Goal: Answer question/provide support: Share knowledge or assist other users

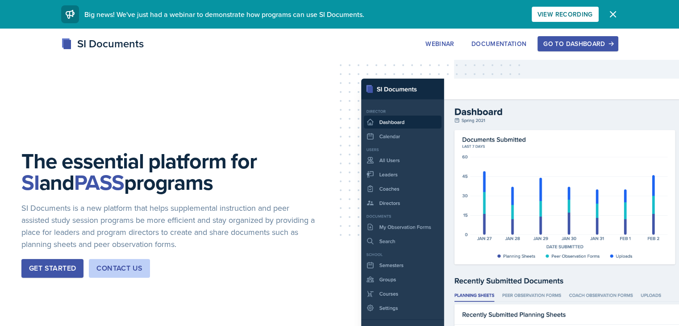
click at [612, 42] on div "Go to Dashboard" at bounding box center [578, 43] width 69 height 7
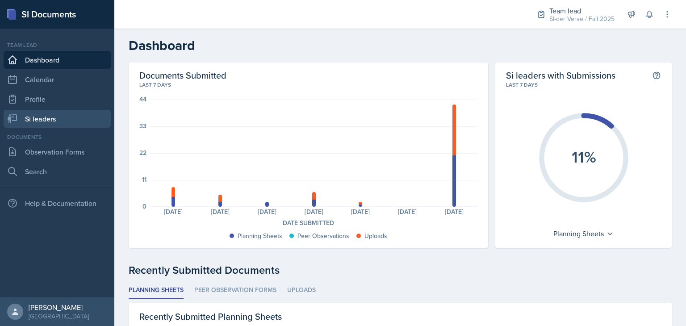
click at [54, 125] on link "Si leaders" at bounding box center [57, 119] width 107 height 18
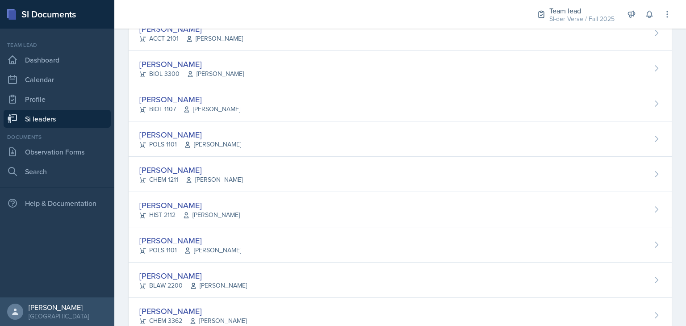
scroll to position [279, 0]
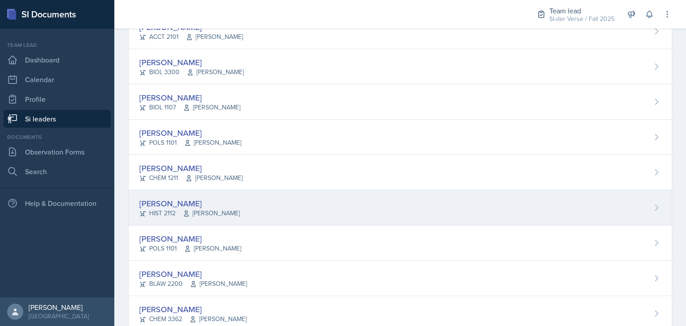
click at [226, 201] on div "[PERSON_NAME]" at bounding box center [189, 203] width 101 height 12
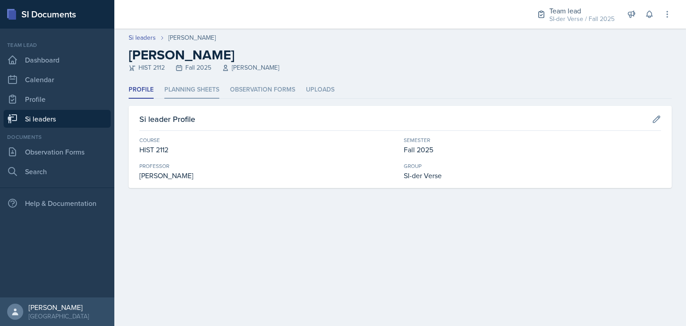
click at [178, 93] on li "Planning Sheets" at bounding box center [191, 89] width 55 height 17
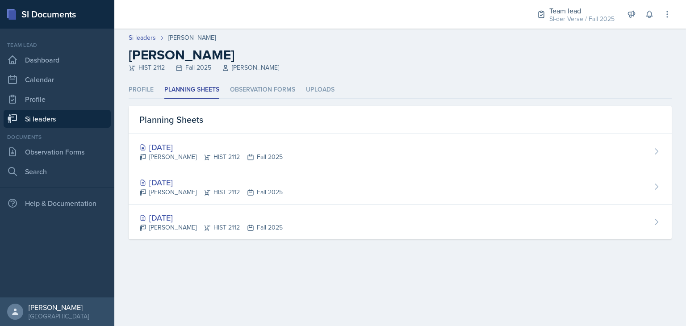
click at [34, 124] on link "Si leaders" at bounding box center [57, 119] width 107 height 18
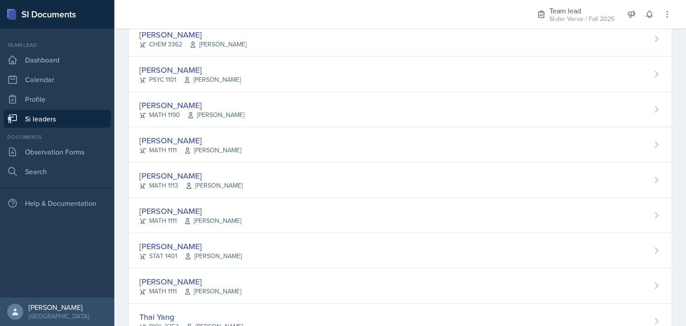
scroll to position [585, 0]
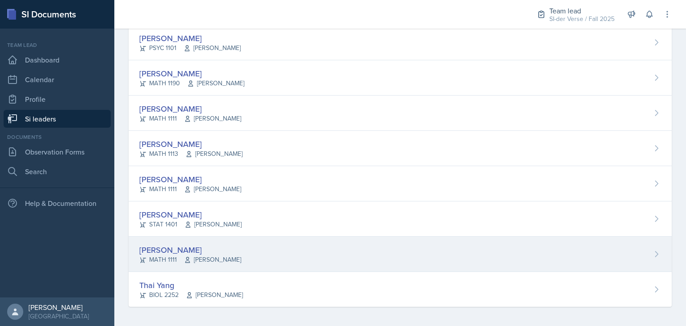
click at [199, 247] on div "[PERSON_NAME]" at bounding box center [190, 250] width 102 height 12
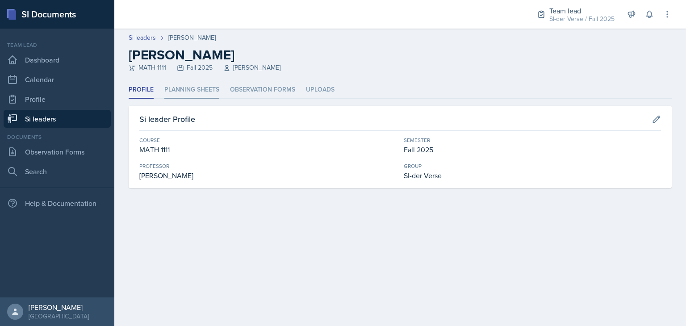
click at [184, 89] on li "Planning Sheets" at bounding box center [191, 89] width 55 height 17
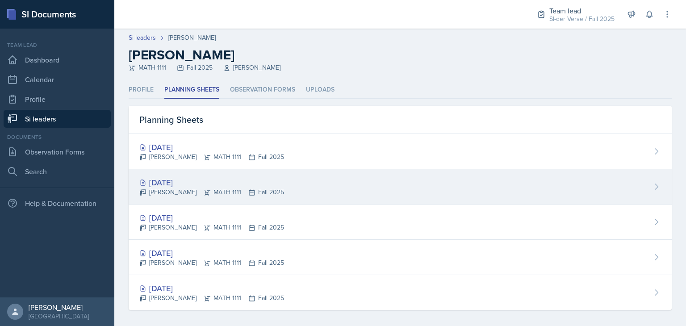
click at [218, 181] on div "[DATE]" at bounding box center [211, 182] width 145 height 12
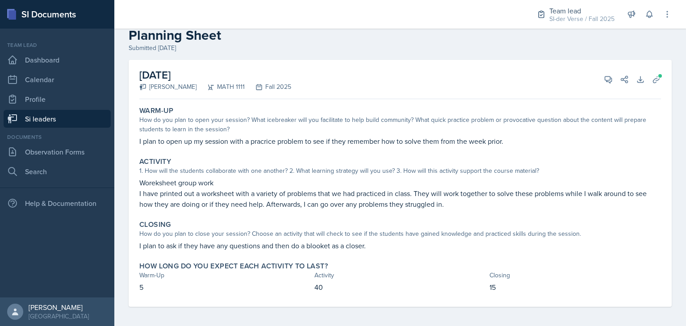
scroll to position [22, 0]
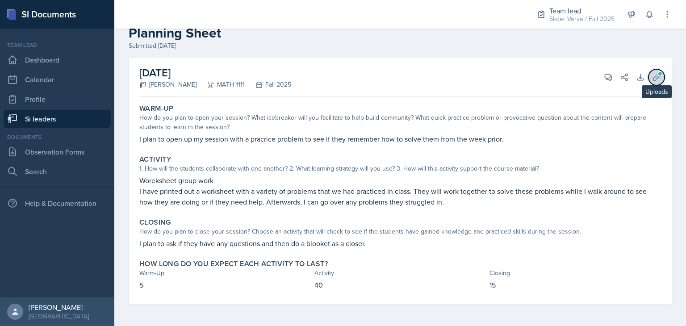
click at [653, 75] on icon at bounding box center [656, 77] width 7 height 7
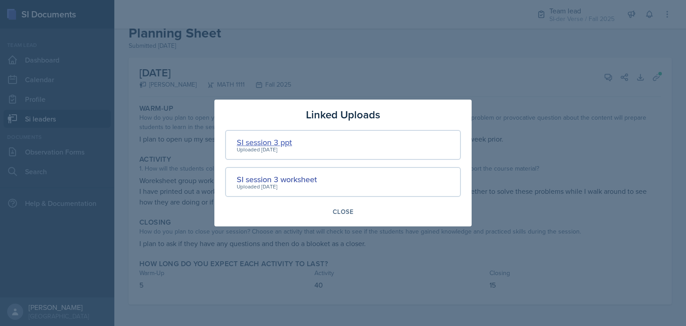
click at [272, 145] on div "SI session 3 ppt" at bounding box center [264, 142] width 55 height 12
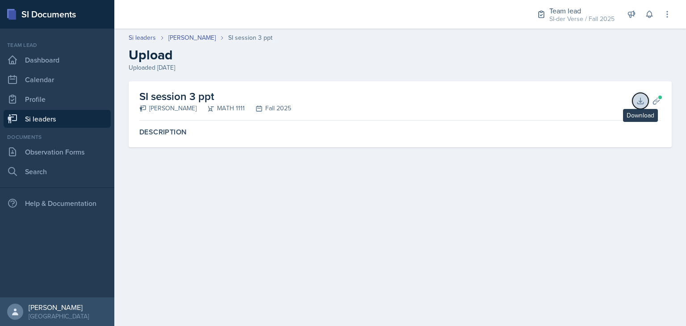
click at [644, 98] on icon at bounding box center [640, 100] width 9 height 9
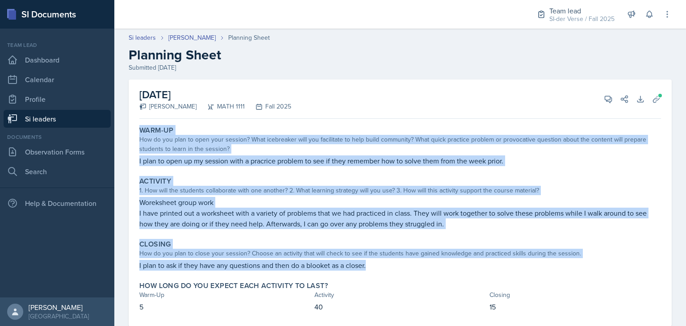
drag, startPoint x: 139, startPoint y: 127, endPoint x: 373, endPoint y: 270, distance: 273.7
click at [373, 270] on div "Warm-Up How do you plan to open your session? What icebreaker will you facilita…" at bounding box center [400, 224] width 522 height 204
copy div "Warm-Up How do you plan to open your session? What icebreaker will you facilita…"
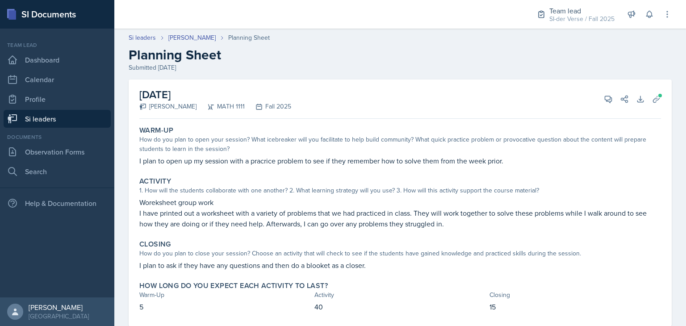
click at [475, 114] on div "[DATE] [PERSON_NAME] MATH 1111 Fall 2025 View Comments Comments Send Share Down…" at bounding box center [400, 99] width 522 height 39
click at [609, 97] on span at bounding box center [611, 96] width 4 height 4
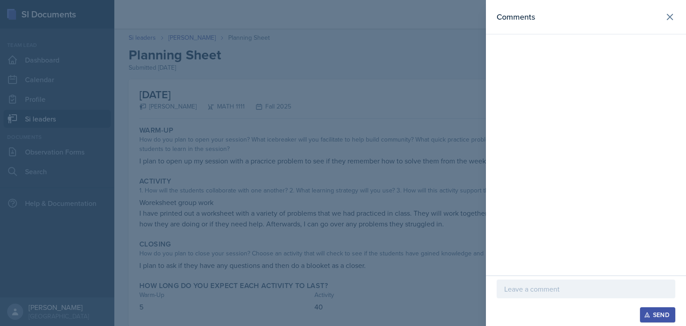
click at [526, 295] on div at bounding box center [586, 289] width 179 height 19
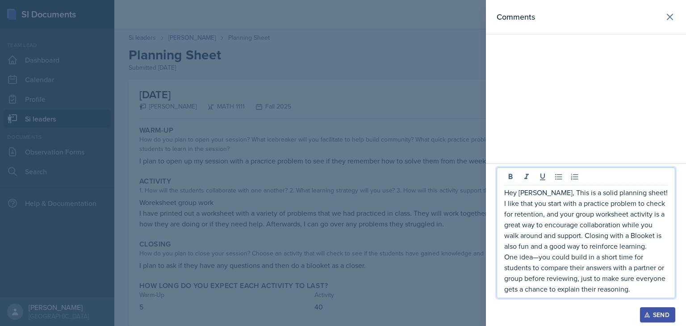
click at [538, 259] on p "One idea—you could build in a short time for students to compare their answers …" at bounding box center [585, 272] width 163 height 43
click at [538, 259] on p "One idea, you could build in a short time for students to compare their answers…" at bounding box center [585, 272] width 163 height 43
click at [648, 234] on p "Hey [PERSON_NAME], This is a solid planning sheet! I like that you start with a…" at bounding box center [585, 219] width 163 height 64
drag, startPoint x: 646, startPoint y: 234, endPoint x: 518, endPoint y: 202, distance: 132.4
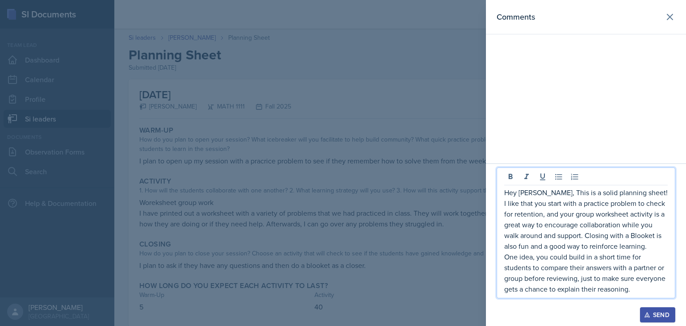
click at [518, 202] on p "Hey [PERSON_NAME], This is a solid planning sheet! I like that you start with a…" at bounding box center [585, 219] width 163 height 64
click at [531, 216] on p "Hey [PERSON_NAME], This is a solid planning sheet! I like that you start with a…" at bounding box center [585, 219] width 163 height 64
click at [640, 289] on p "One idea, you could build in a short time for students to compare their answers…" at bounding box center [585, 272] width 163 height 43
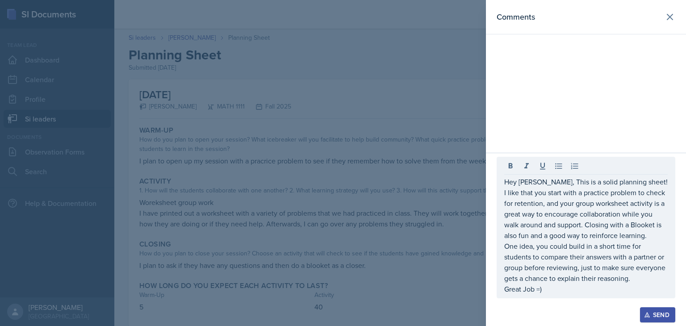
click at [662, 318] on div "Send" at bounding box center [658, 314] width 24 height 7
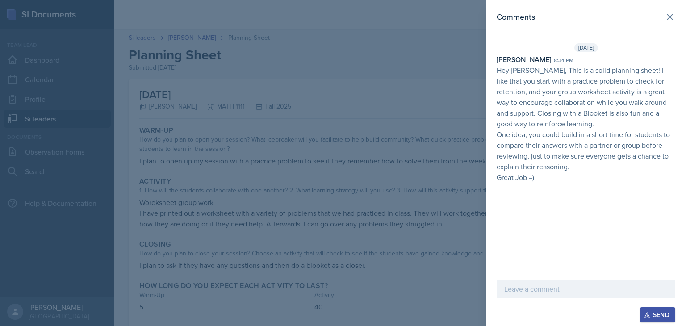
click at [408, 145] on div at bounding box center [343, 163] width 686 height 326
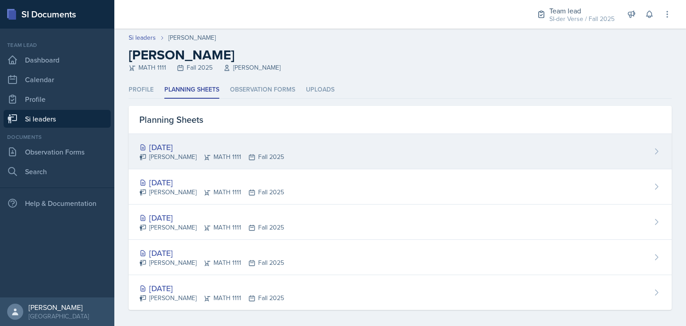
click at [195, 153] on div "[PERSON_NAME] MATH 1111 Fall 2025" at bounding box center [211, 156] width 145 height 9
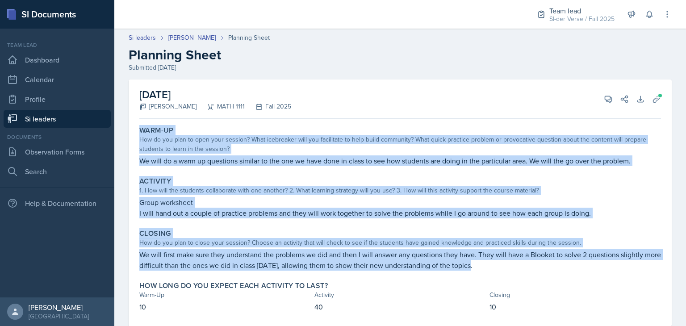
drag, startPoint x: 139, startPoint y: 131, endPoint x: 495, endPoint y: 263, distance: 380.2
click at [495, 263] on div "Warm-Up How do you plan to open your session? What icebreaker will you facilita…" at bounding box center [400, 224] width 522 height 204
copy div "Warm-Up How do you plan to open your session? What icebreaker will you facilita…"
click at [410, 151] on div "How do you plan to open your session? What icebreaker will you facilitate to he…" at bounding box center [400, 144] width 522 height 19
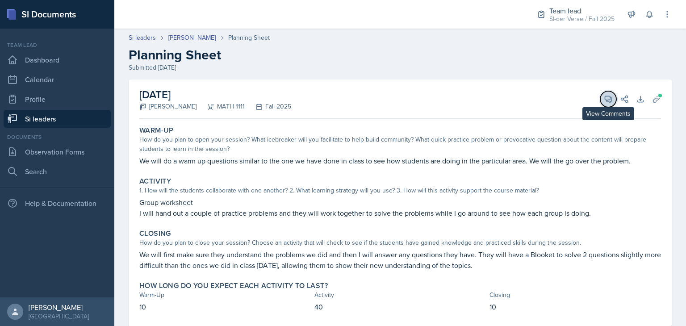
click at [605, 101] on icon at bounding box center [608, 99] width 7 height 7
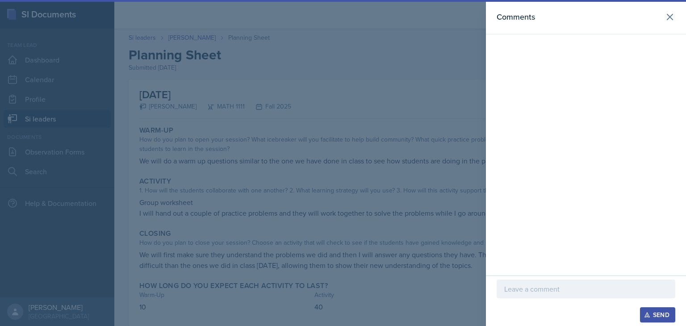
click at [529, 77] on div "Comments" at bounding box center [586, 138] width 200 height 276
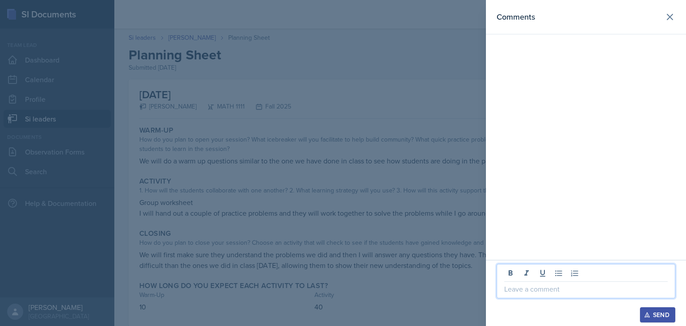
click at [539, 285] on p at bounding box center [585, 289] width 163 height 11
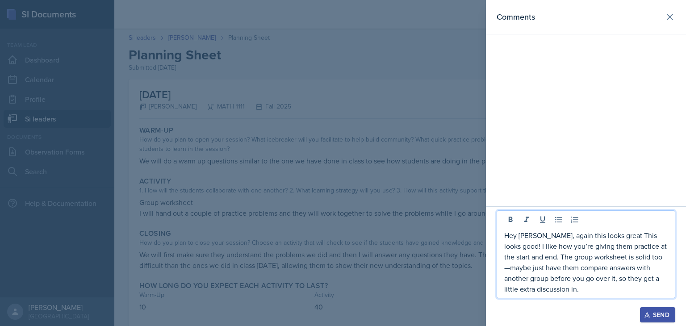
click at [647, 236] on p "Hey [PERSON_NAME], again this looks great This looks good! I like how you’re gi…" at bounding box center [585, 262] width 163 height 64
click at [579, 268] on p "Hey [PERSON_NAME], again this looks great! I like how you’re giving them practi…" at bounding box center [585, 262] width 163 height 64
click at [646, 292] on p "Hey [PERSON_NAME], again this looks great! I like how you’re giving them practi…" at bounding box center [585, 262] width 163 height 64
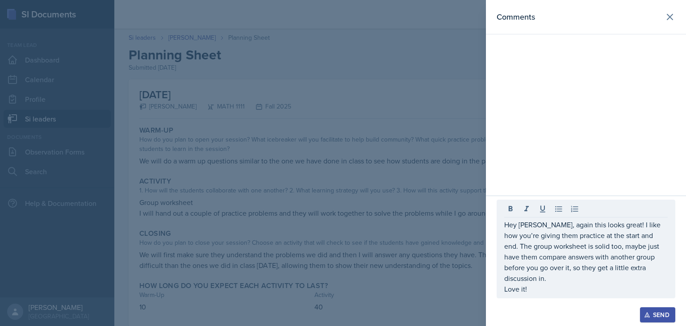
click at [663, 318] on div "Send" at bounding box center [658, 314] width 24 height 7
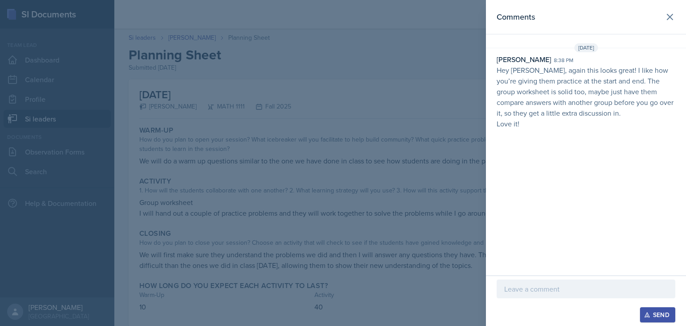
click at [356, 247] on div at bounding box center [343, 163] width 686 height 326
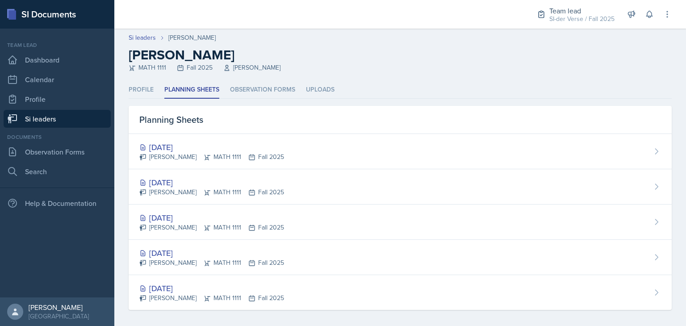
click at [63, 117] on link "Si leaders" at bounding box center [57, 119] width 107 height 18
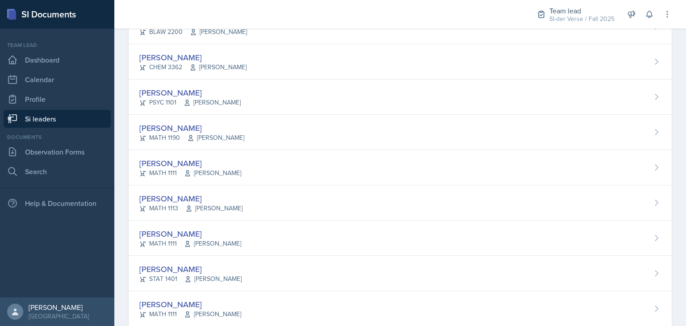
scroll to position [532, 0]
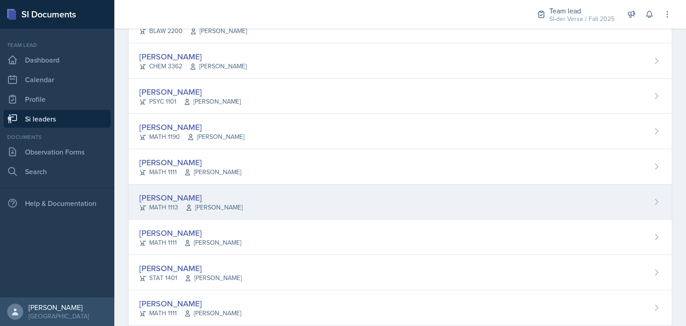
click at [182, 194] on div "[PERSON_NAME]" at bounding box center [190, 198] width 103 height 12
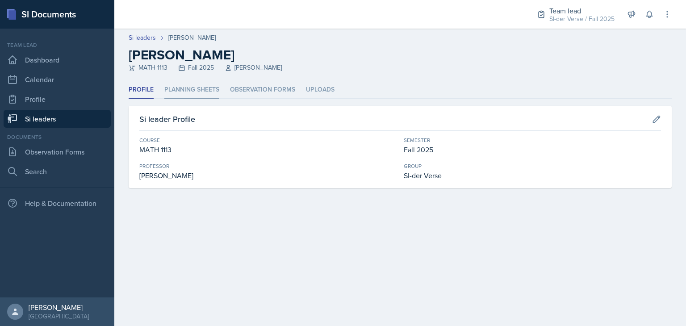
click at [207, 88] on li "Planning Sheets" at bounding box center [191, 89] width 55 height 17
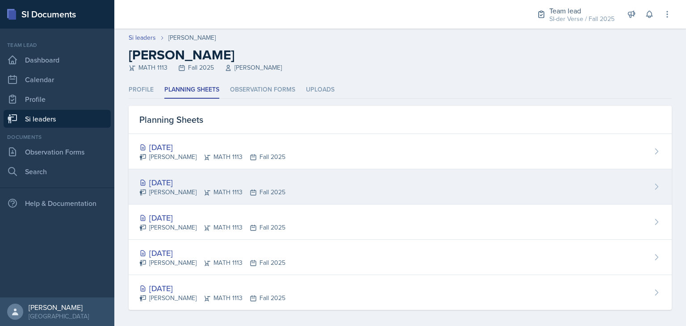
click at [180, 180] on div "[DATE]" at bounding box center [212, 182] width 146 height 12
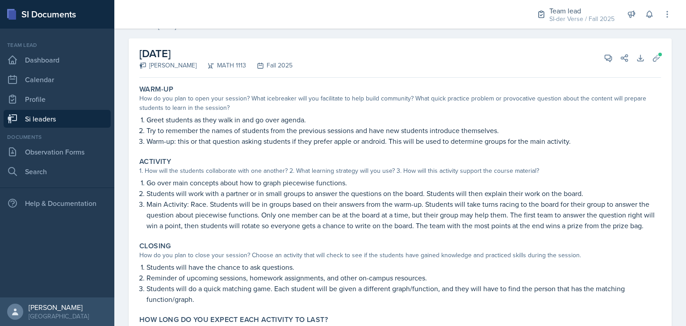
scroll to position [71, 0]
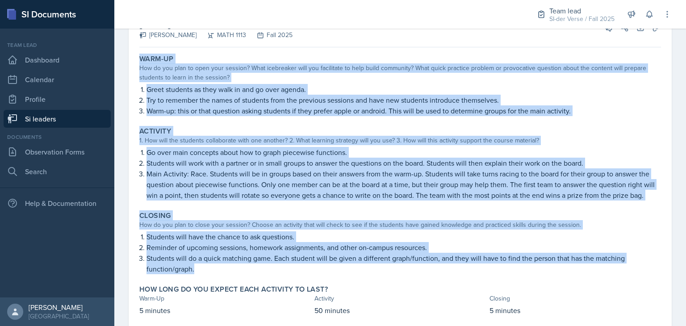
drag, startPoint x: 139, startPoint y: 58, endPoint x: 497, endPoint y: 271, distance: 416.1
click at [497, 271] on div "Warm-Up How do you plan to open your session? What icebreaker will you facilita…" at bounding box center [400, 190] width 522 height 279
copy div "Warm-Up How do you plan to open your session? What icebreaker will you facilita…"
click at [411, 191] on p "Main Activity: Race. Students will be in groups based on their answers from the…" at bounding box center [404, 184] width 515 height 32
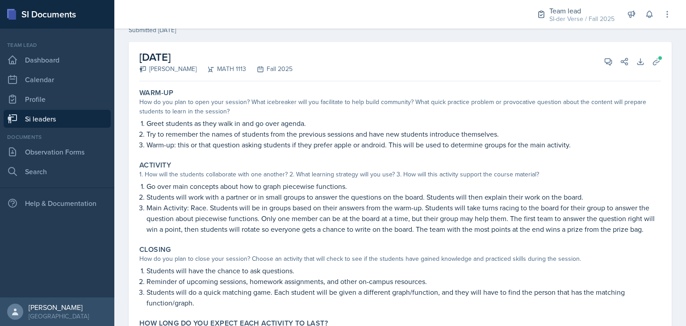
scroll to position [30, 0]
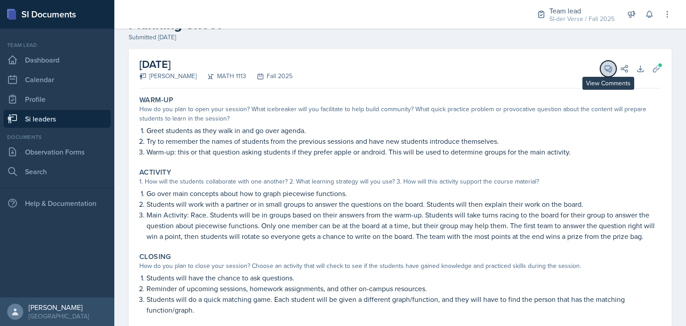
click at [605, 66] on icon at bounding box center [608, 69] width 7 height 7
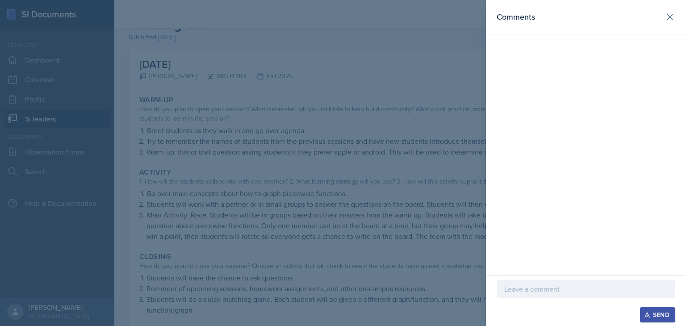
click at [513, 290] on p at bounding box center [585, 289] width 163 height 11
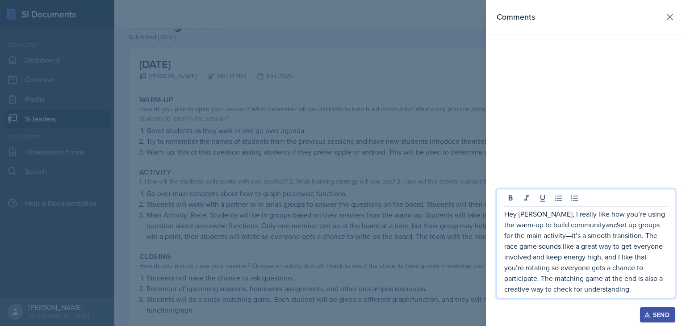
click at [549, 237] on p "Hey [PERSON_NAME], I really like how you’re using the warm-up to build communit…" at bounding box center [585, 252] width 163 height 86
click at [593, 289] on p "Hey [PERSON_NAME], I really like how you’re using the warm-up to build communit…" at bounding box center [585, 252] width 163 height 86
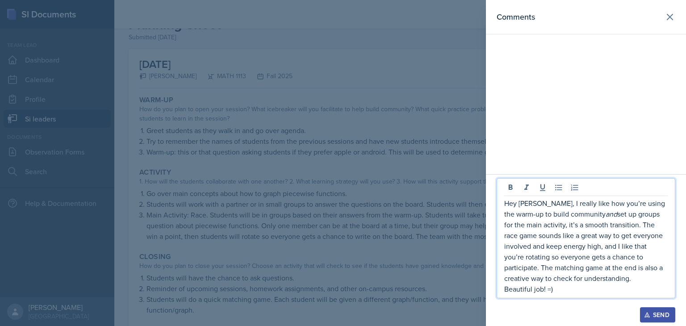
click at [516, 288] on p "Beautiful job! =)" at bounding box center [585, 289] width 163 height 11
click at [561, 290] on p "Beautiful job! =)" at bounding box center [585, 289] width 163 height 11
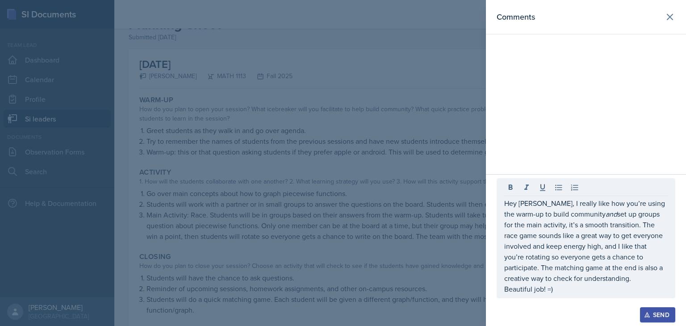
click at [659, 315] on div "Send" at bounding box center [658, 314] width 24 height 7
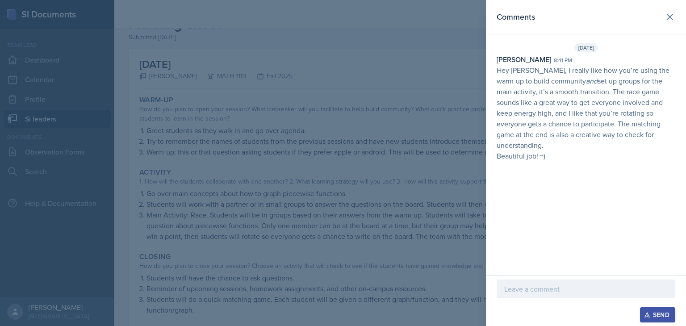
click at [438, 204] on div at bounding box center [343, 163] width 686 height 326
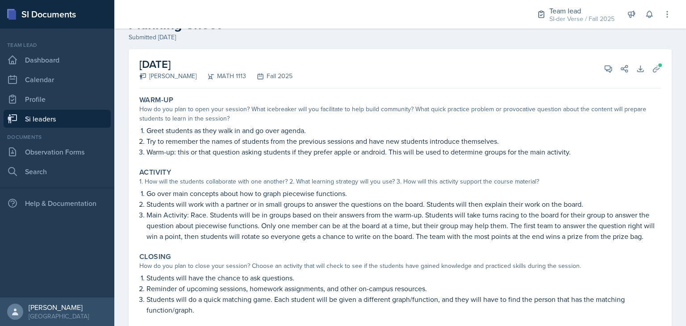
click at [62, 117] on link "Si leaders" at bounding box center [57, 119] width 107 height 18
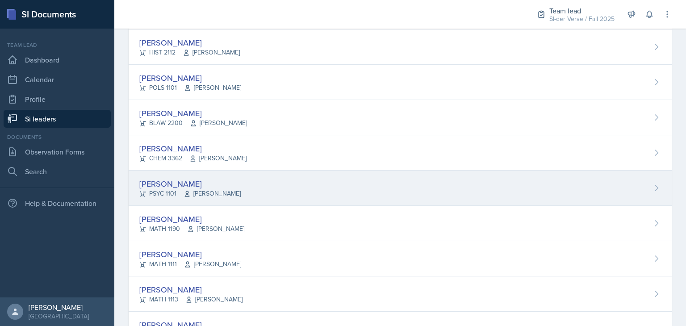
scroll to position [536, 0]
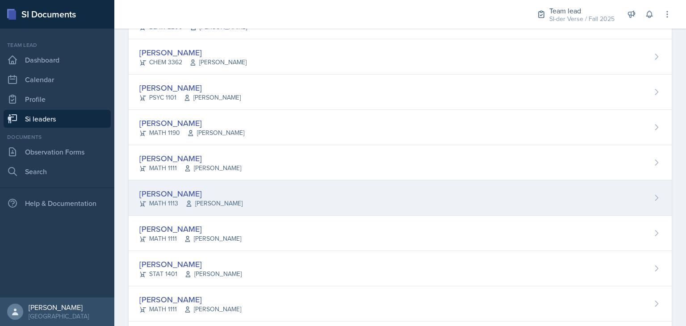
click at [231, 189] on div "[PERSON_NAME] MATH 1113 [PERSON_NAME]" at bounding box center [400, 197] width 543 height 35
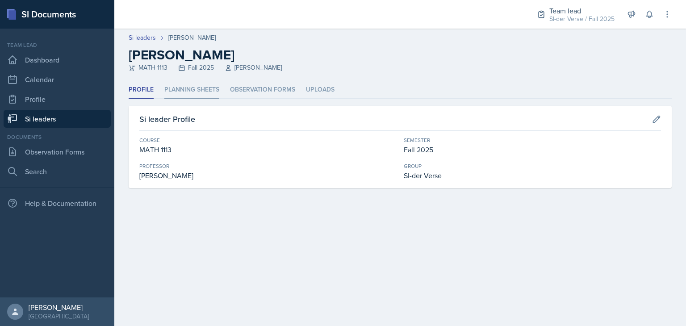
click at [194, 95] on li "Planning Sheets" at bounding box center [191, 89] width 55 height 17
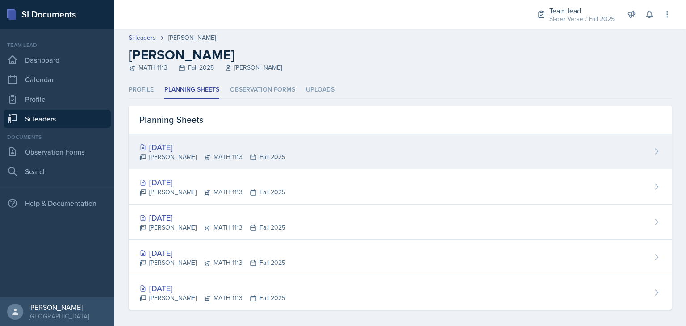
click at [210, 143] on div "[DATE]" at bounding box center [212, 147] width 146 height 12
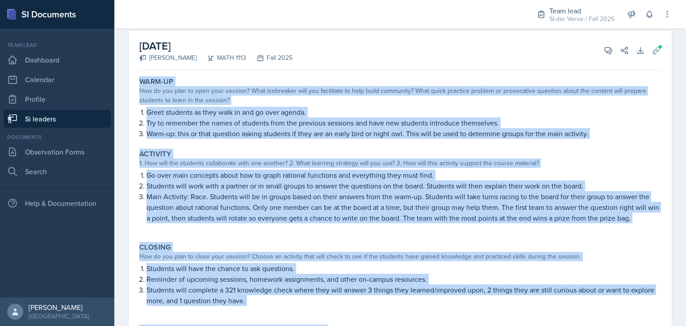
scroll to position [115, 0]
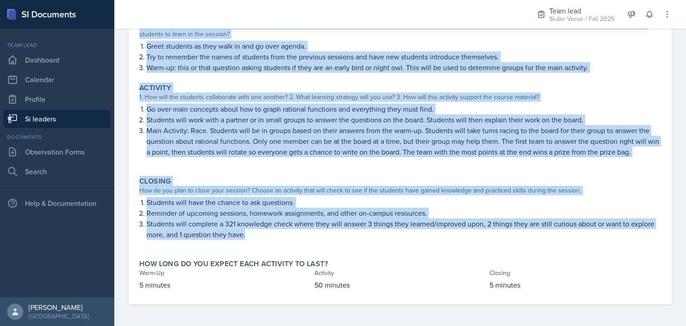
drag, startPoint x: 141, startPoint y: 130, endPoint x: 406, endPoint y: 243, distance: 288.0
click at [406, 243] on div "Warm-Up How do you plan to open your session? What icebreaker will you facilita…" at bounding box center [400, 156] width 522 height 297
copy div "Warm-Up How do you plan to open your session? What icebreaker will you facilita…"
click at [415, 168] on div "Activity 1. How will the students collaborate with one another? 2. What learnin…" at bounding box center [400, 125] width 529 height 90
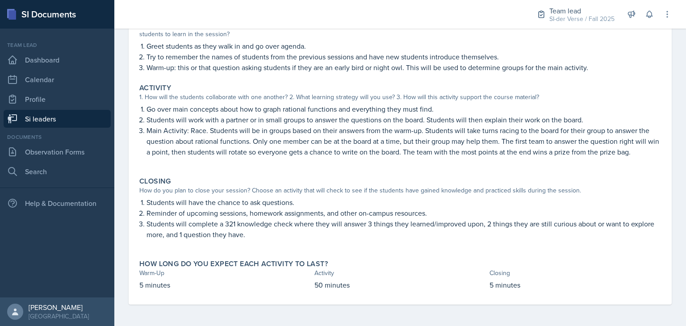
scroll to position [0, 0]
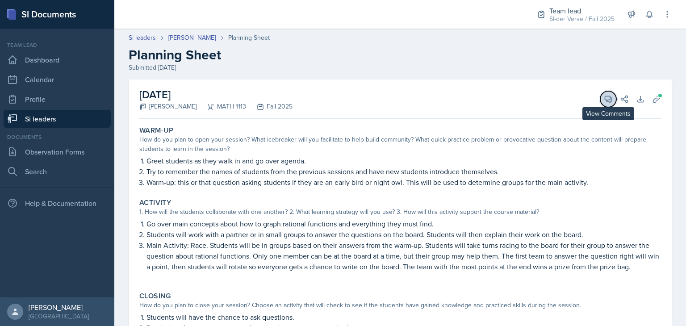
click at [600, 104] on button "View Comments" at bounding box center [608, 99] width 16 height 16
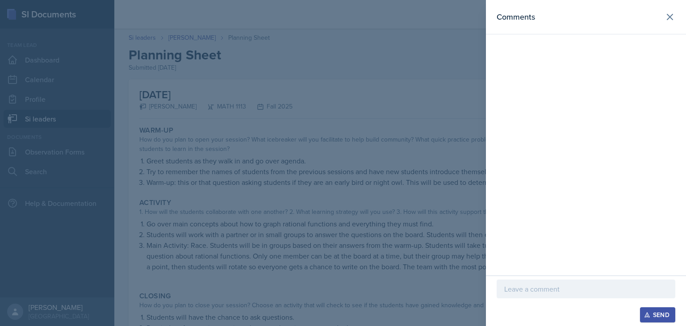
click at [540, 289] on p at bounding box center [585, 289] width 163 height 11
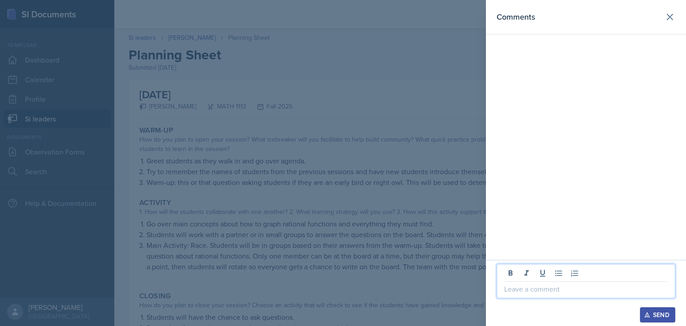
paste div
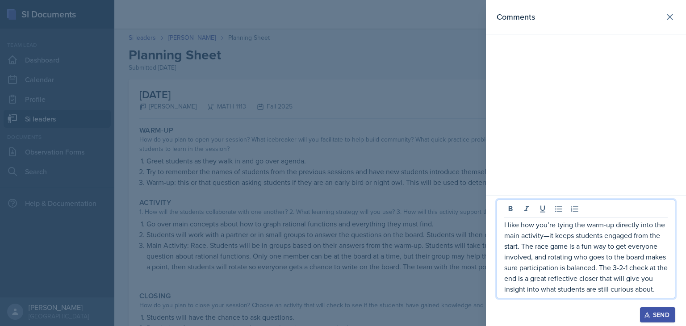
click at [549, 234] on p "I like how you’re tying the warm-up directly into the main activity—it keeps st…" at bounding box center [585, 256] width 163 height 75
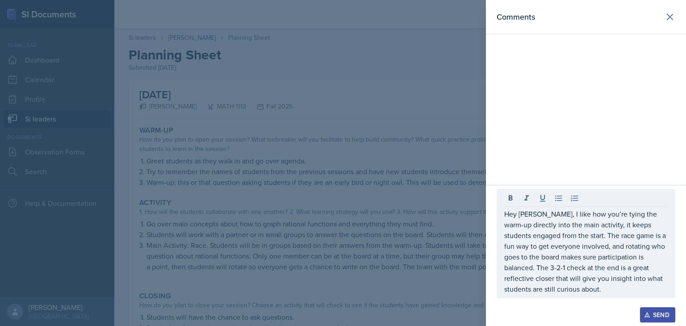
click at [562, 294] on div "Hey [PERSON_NAME], I like how you’re tying the warm-up directly into the main a…" at bounding box center [586, 243] width 179 height 109
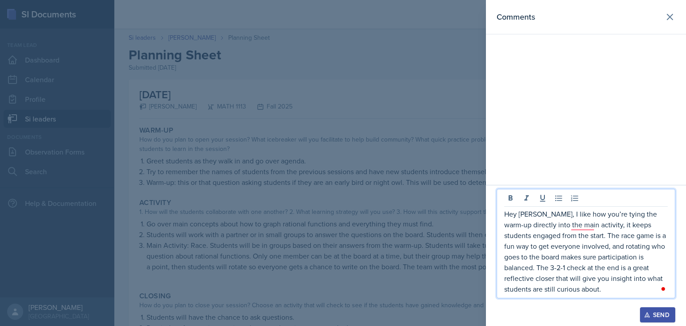
click at [556, 287] on p "Hey [PERSON_NAME], I like how you’re tying the warm-up directly into the main a…" at bounding box center [585, 252] width 163 height 86
click at [557, 290] on p "Hey [PERSON_NAME], I like how you’re tying the warm-up directly into the main a…" at bounding box center [585, 252] width 163 height 86
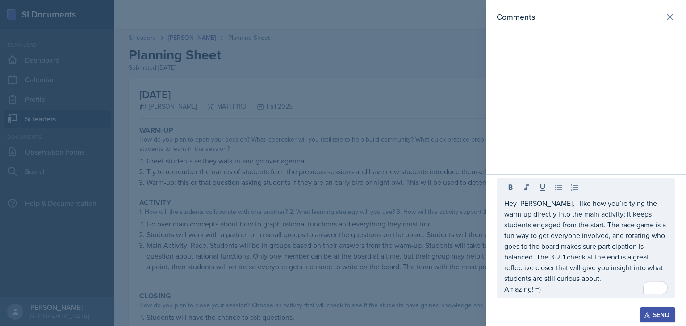
click at [655, 318] on div "Send" at bounding box center [658, 314] width 24 height 7
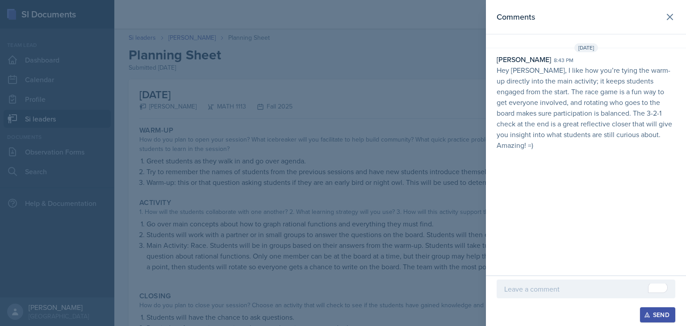
click at [282, 165] on div at bounding box center [343, 163] width 686 height 326
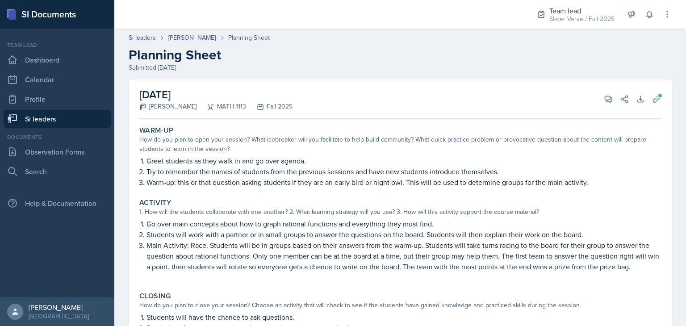
click at [61, 120] on link "Si leaders" at bounding box center [57, 119] width 107 height 18
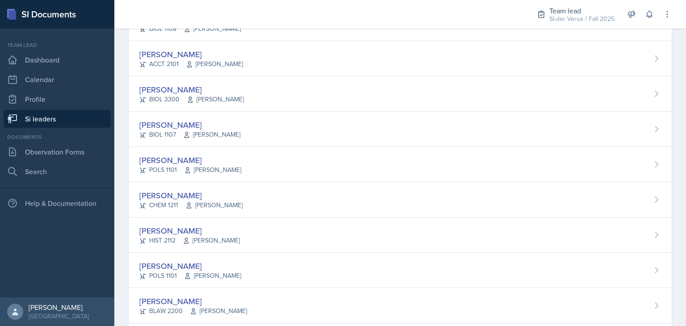
scroll to position [256, 0]
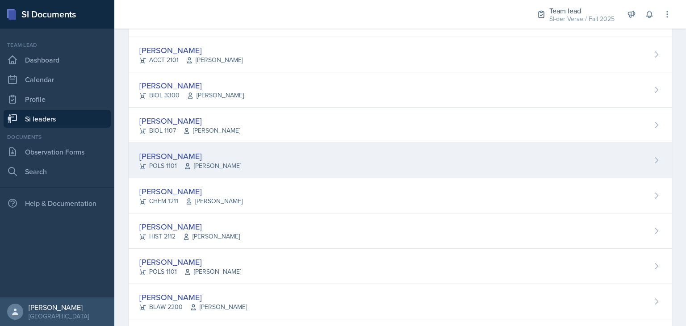
click at [187, 159] on div "[PERSON_NAME]" at bounding box center [190, 156] width 102 height 12
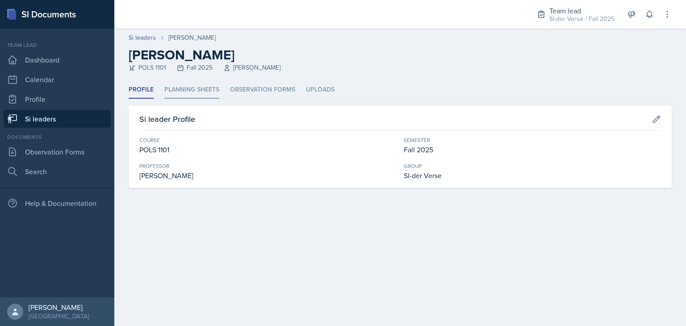
click at [201, 97] on li "Planning Sheets" at bounding box center [191, 89] width 55 height 17
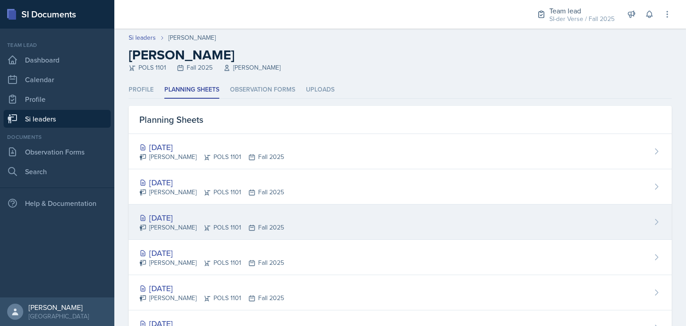
click at [195, 210] on div "[DATE] [PERSON_NAME] POLS 1101 Fall 2025" at bounding box center [400, 222] width 543 height 35
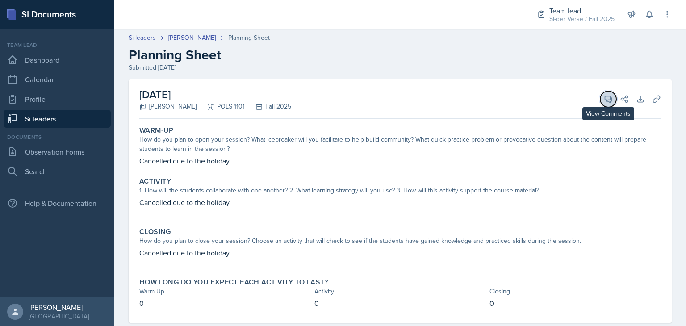
click at [600, 105] on button "View Comments" at bounding box center [608, 99] width 16 height 16
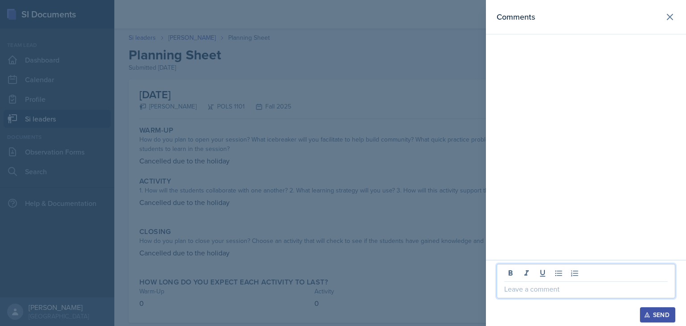
click at [511, 291] on p at bounding box center [585, 289] width 163 height 11
click at [524, 291] on p "Awsome, thank you!" at bounding box center [585, 289] width 163 height 11
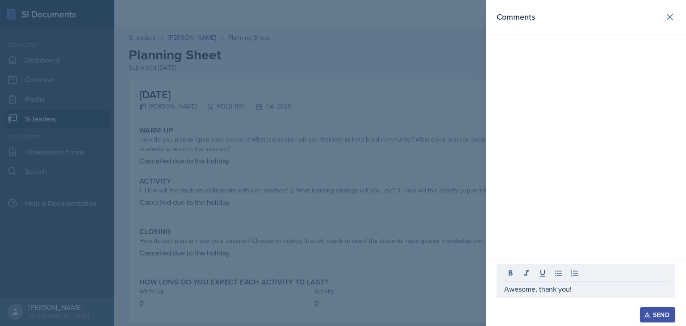
click at [645, 313] on icon "button" at bounding box center [647, 315] width 6 height 6
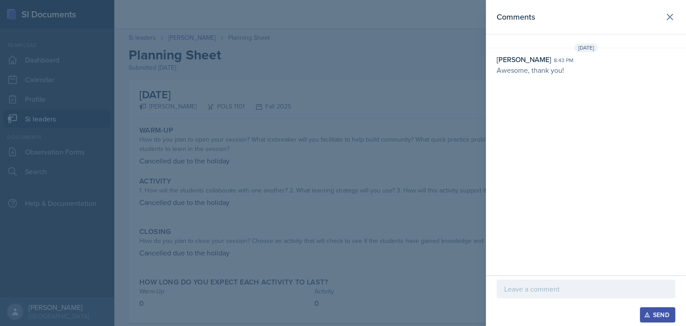
click at [313, 167] on div at bounding box center [343, 163] width 686 height 326
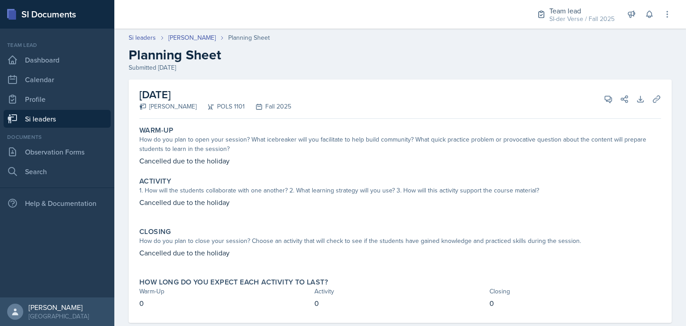
click at [66, 120] on link "Si leaders" at bounding box center [57, 119] width 107 height 18
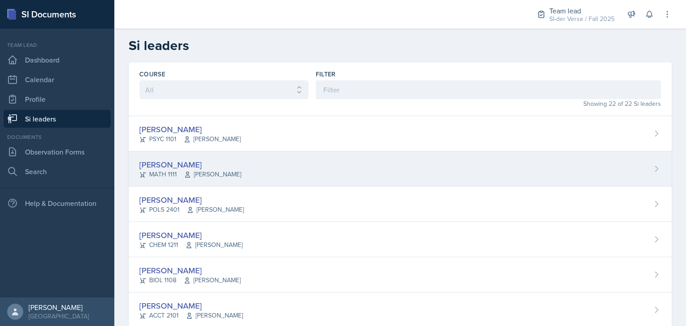
click at [230, 178] on div "[PERSON_NAME] MATH 1111 [PERSON_NAME]" at bounding box center [400, 168] width 543 height 35
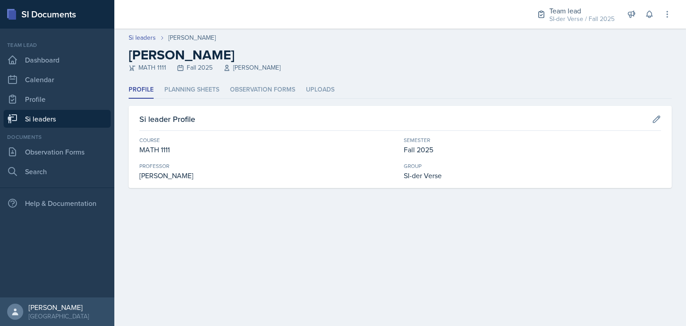
click at [84, 119] on link "Si leaders" at bounding box center [57, 119] width 107 height 18
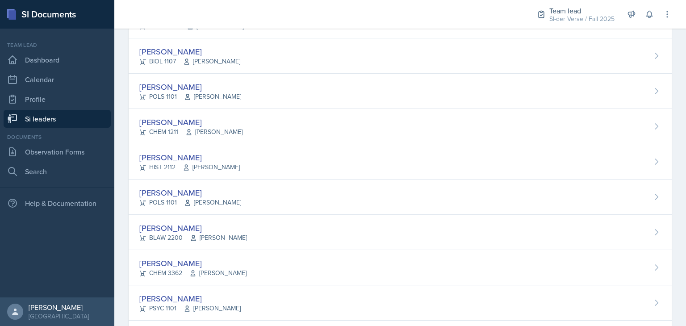
scroll to position [324, 0]
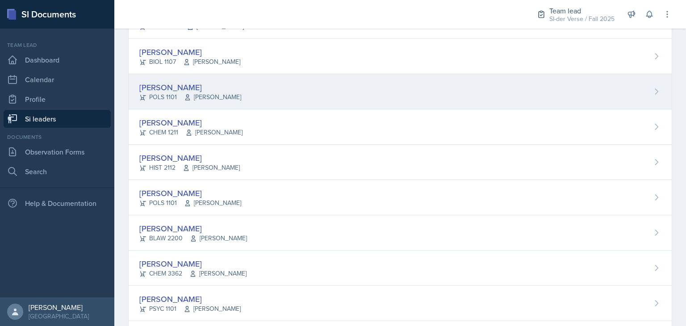
click at [202, 88] on div "[PERSON_NAME]" at bounding box center [190, 87] width 102 height 12
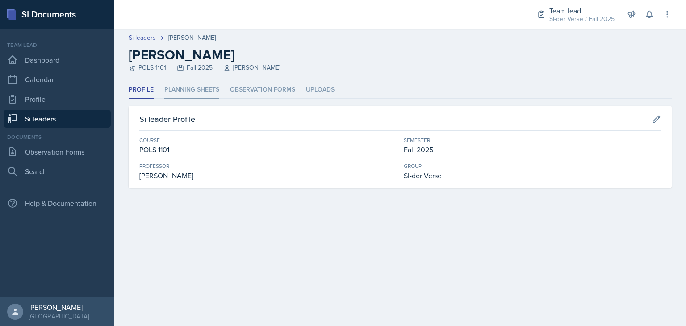
click at [206, 90] on li "Planning Sheets" at bounding box center [191, 89] width 55 height 17
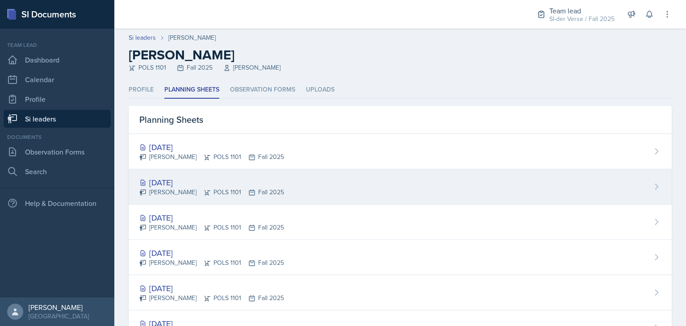
click at [220, 172] on div "[DATE] [PERSON_NAME] POLS 1101 Fall 2025" at bounding box center [400, 186] width 543 height 35
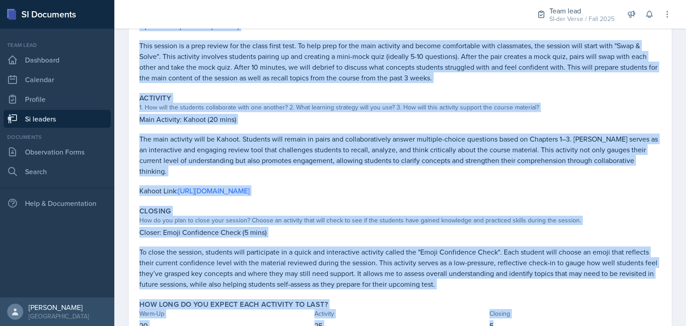
scroll to position [176, 0]
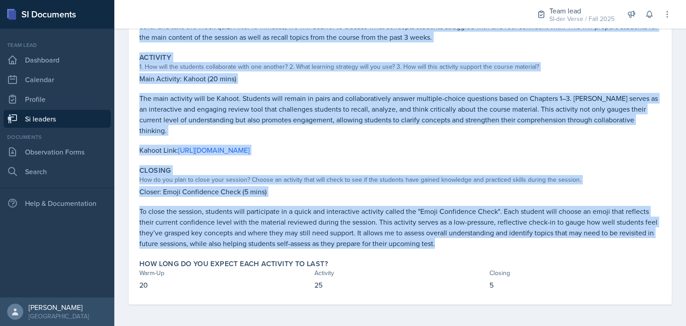
drag, startPoint x: 139, startPoint y: 87, endPoint x: 483, endPoint y: 242, distance: 376.9
click at [483, 242] on div "Warm-Up How do you plan to open your session? What icebreaker will you facilita…" at bounding box center [400, 126] width 522 height 358
copy div "Warm-Up How do you plan to open your session? What icebreaker will you facilita…"
click at [508, 153] on p "Kahoot Link: [URL][DOMAIN_NAME]" at bounding box center [400, 150] width 522 height 11
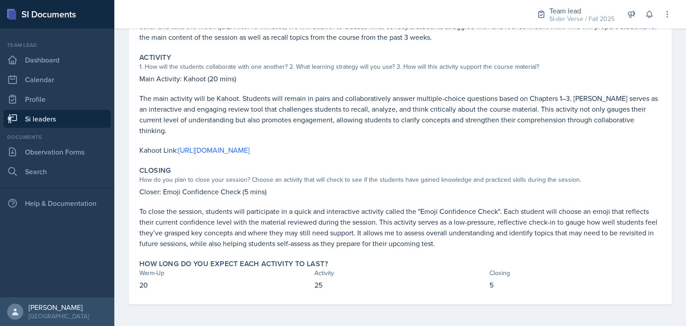
scroll to position [70, 0]
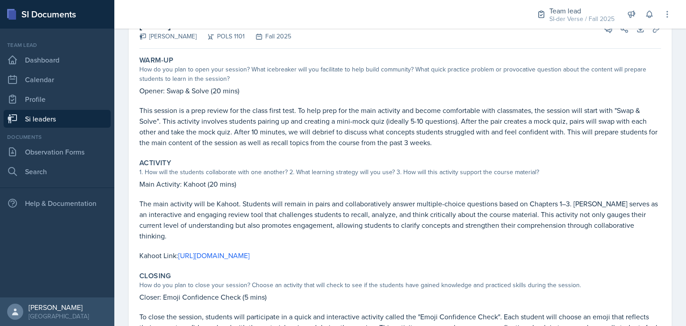
click at [570, 88] on p "Opener: Swap & Solve (20 mins)" at bounding box center [400, 90] width 522 height 11
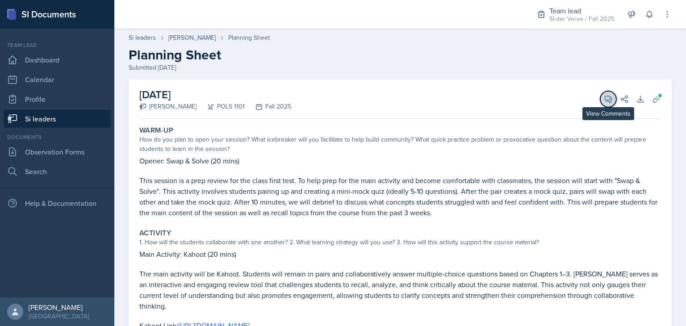
click at [604, 101] on icon at bounding box center [608, 99] width 9 height 9
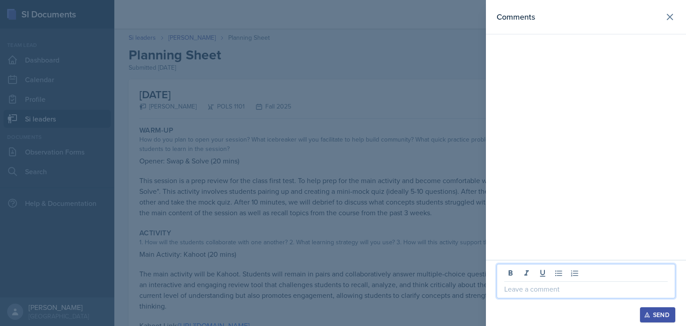
click at [562, 287] on p at bounding box center [585, 289] width 163 height 11
paste div
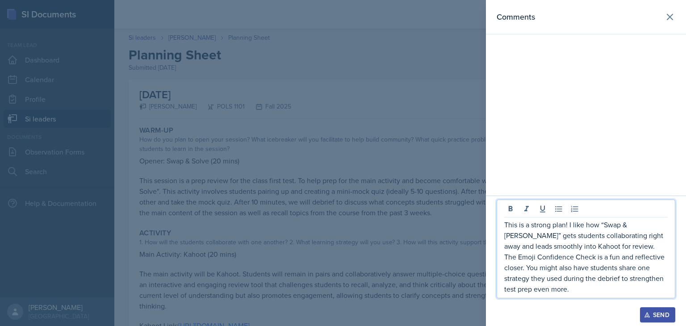
click at [504, 223] on p "This is a strong plan! I like how “Swap & [PERSON_NAME]” gets students collabor…" at bounding box center [585, 256] width 163 height 75
click at [549, 292] on p "Hey Destiny, This is a strong plan! I like how “Swap & [PERSON_NAME]” gets stud…" at bounding box center [585, 256] width 163 height 75
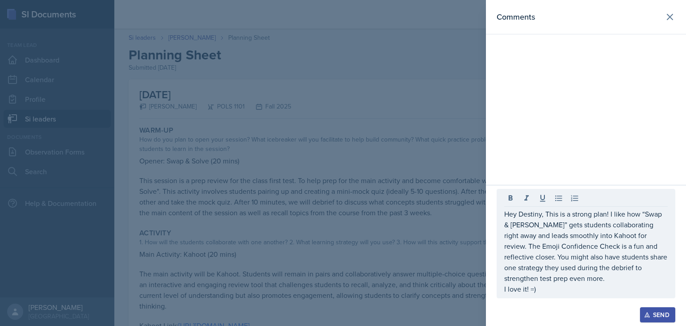
click at [663, 315] on div "Send" at bounding box center [658, 314] width 24 height 7
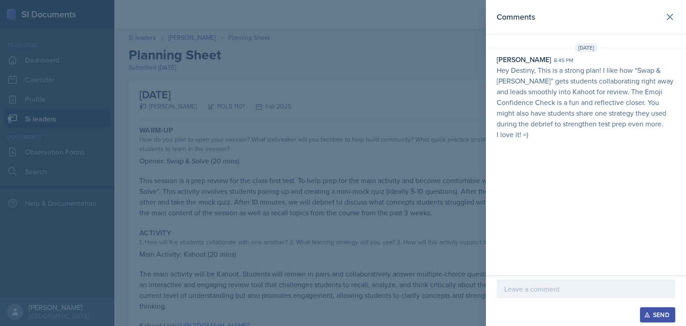
click at [190, 167] on div at bounding box center [343, 163] width 686 height 326
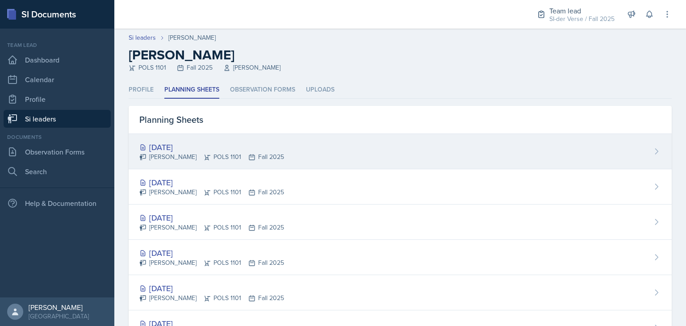
click at [240, 151] on div "[DATE]" at bounding box center [211, 147] width 145 height 12
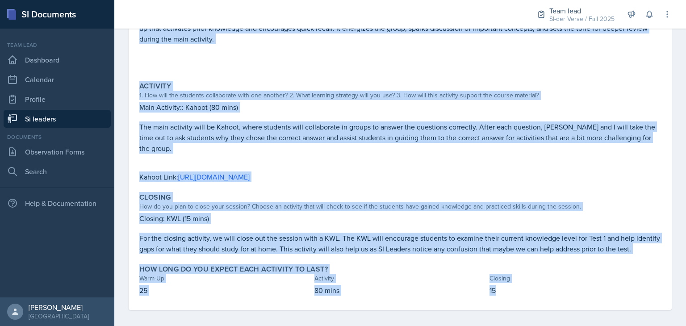
scroll to position [210, 0]
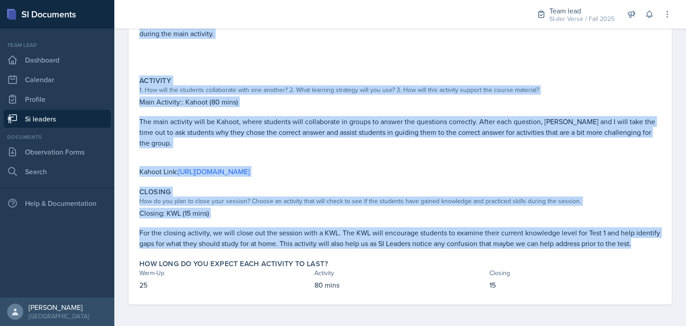
drag, startPoint x: 138, startPoint y: 63, endPoint x: 486, endPoint y: 240, distance: 390.2
click at [486, 240] on div "Warm-Up How do you plan to open your session? What icebreaker will you facilita…" at bounding box center [400, 109] width 522 height 392
copy div "Lore-Ip Dol si ame cons ad elit sedd eiusmod? Temp incididunt utla etd magnaali…"
click at [448, 127] on p "The main activity will be Kahoot, where students will collaborate in groups to …" at bounding box center [400, 132] width 522 height 32
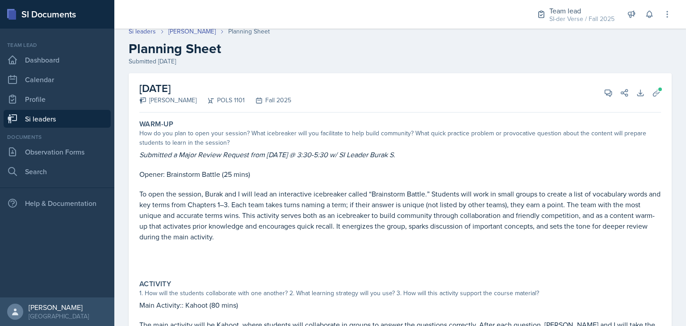
scroll to position [0, 0]
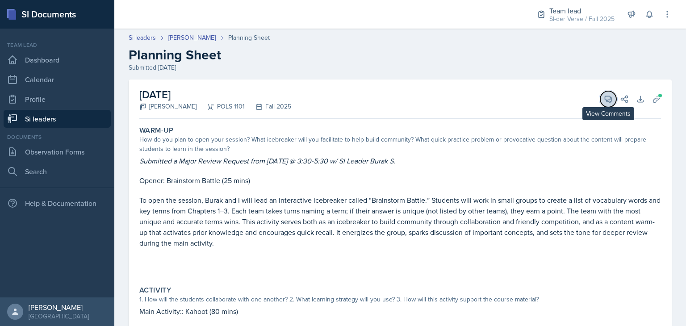
click at [604, 97] on icon at bounding box center [608, 99] width 9 height 9
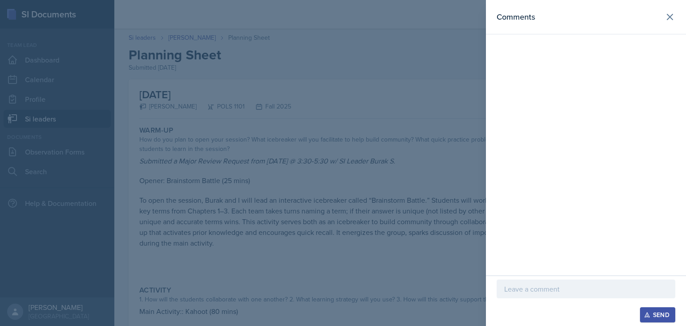
click at [556, 289] on p at bounding box center [585, 289] width 163 height 11
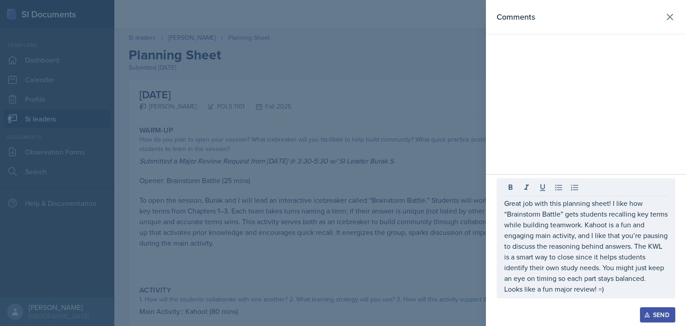
click at [642, 314] on button "Send" at bounding box center [657, 314] width 35 height 15
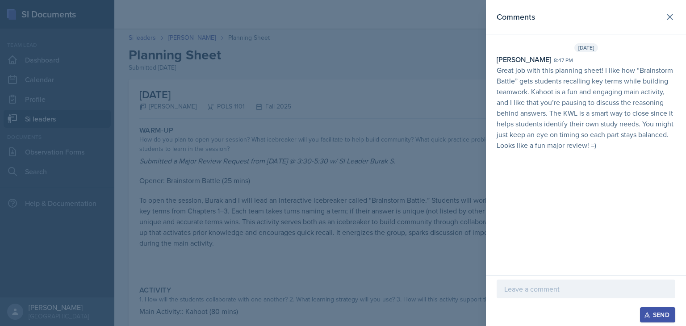
click at [404, 211] on div at bounding box center [343, 163] width 686 height 326
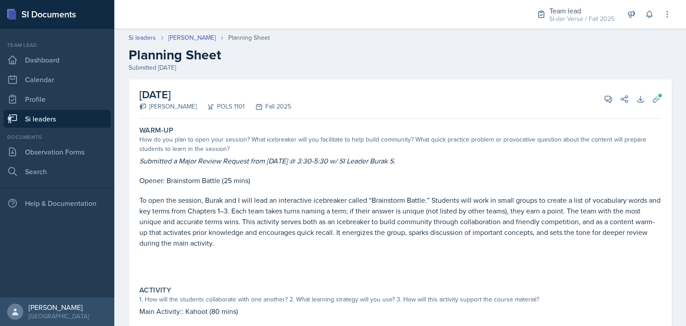
click at [82, 116] on link "Si leaders" at bounding box center [57, 119] width 107 height 18
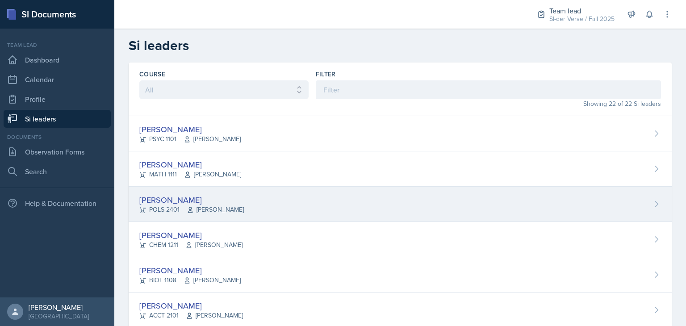
click at [205, 194] on div "[PERSON_NAME]" at bounding box center [191, 200] width 105 height 12
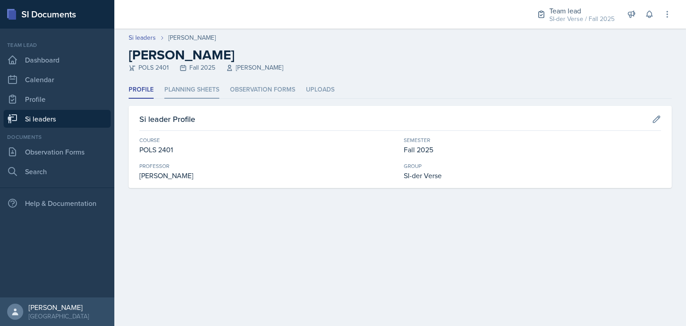
click at [197, 88] on li "Planning Sheets" at bounding box center [191, 89] width 55 height 17
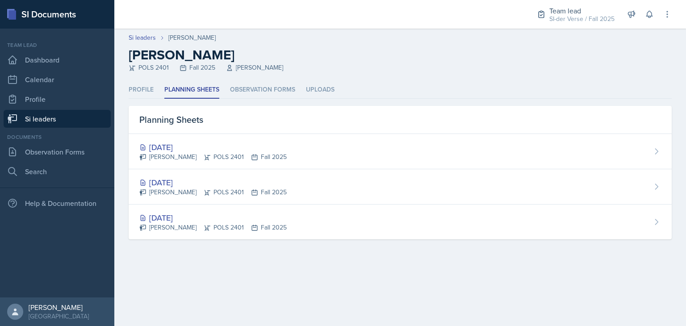
click at [54, 117] on link "Si leaders" at bounding box center [57, 119] width 107 height 18
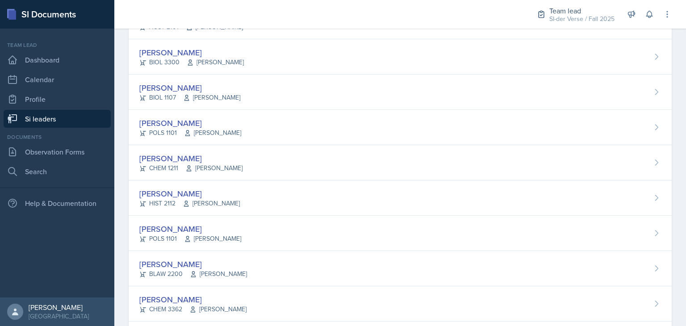
scroll to position [289, 0]
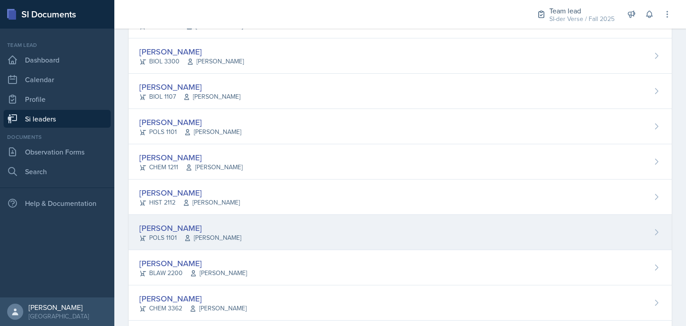
click at [209, 229] on div "[PERSON_NAME]" at bounding box center [190, 228] width 102 height 12
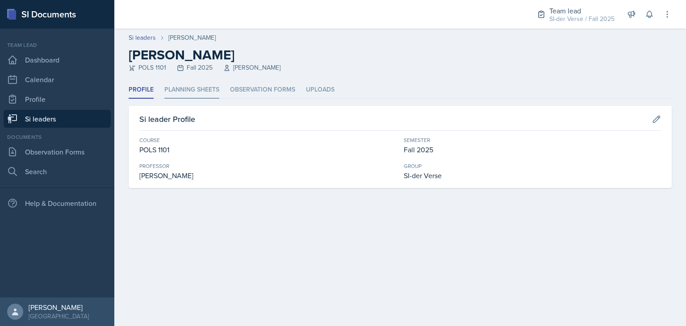
click at [197, 92] on li "Planning Sheets" at bounding box center [191, 89] width 55 height 17
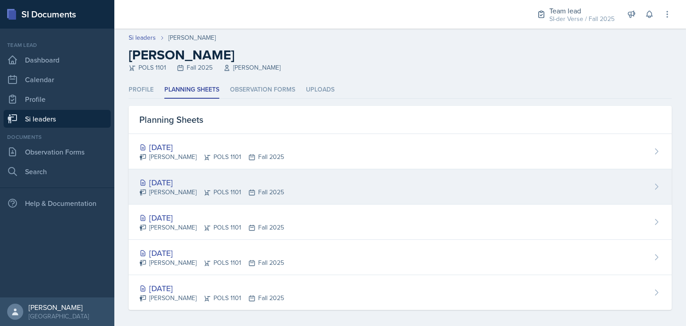
click at [222, 190] on div "[PERSON_NAME] POLS 1101 Fall 2025" at bounding box center [211, 192] width 145 height 9
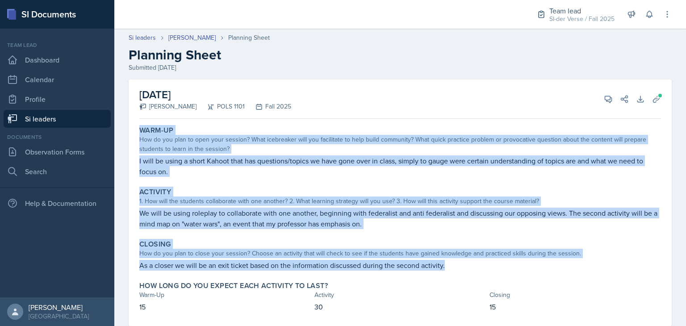
drag, startPoint x: 141, startPoint y: 129, endPoint x: 447, endPoint y: 270, distance: 337.4
click at [447, 270] on div "Warm-Up How do you plan to open your session? What icebreaker will you facilita…" at bounding box center [400, 224] width 522 height 204
copy div "Warm-Up How do you plan to open your session? What icebreaker will you facilita…"
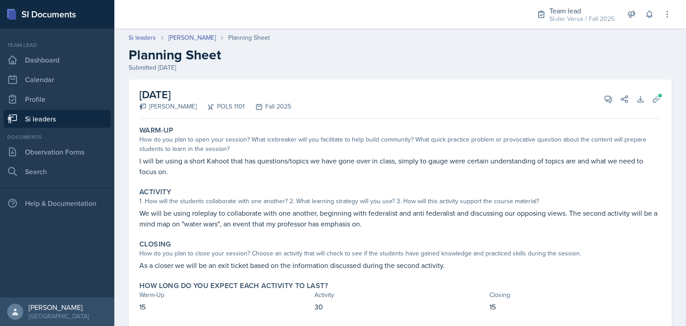
click at [373, 104] on div "[DATE] [PERSON_NAME] POLS 1101 Fall 2025 View Comments Comments Send Share Down…" at bounding box center [400, 99] width 522 height 39
click at [604, 102] on icon at bounding box center [608, 99] width 9 height 9
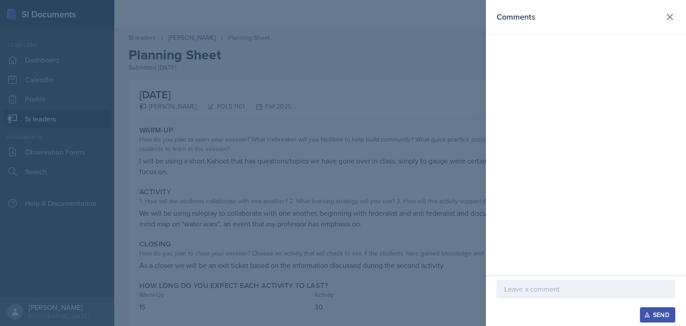
click at [529, 289] on p at bounding box center [585, 289] width 163 height 11
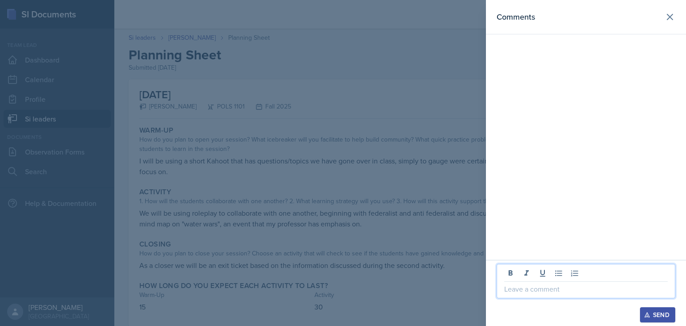
paste div
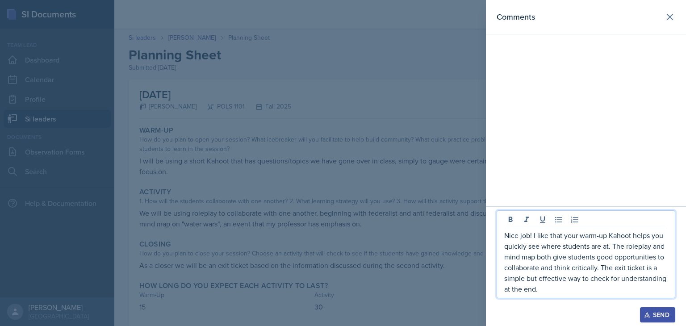
click at [504, 238] on p "Nice job! I like that your warm-up Kahoot helps you quickly see where students …" at bounding box center [585, 262] width 163 height 64
click at [592, 293] on p "Hey [PERSON_NAME], Nice job! I like that your warm-up Kahoot helps you quickly …" at bounding box center [585, 262] width 163 height 64
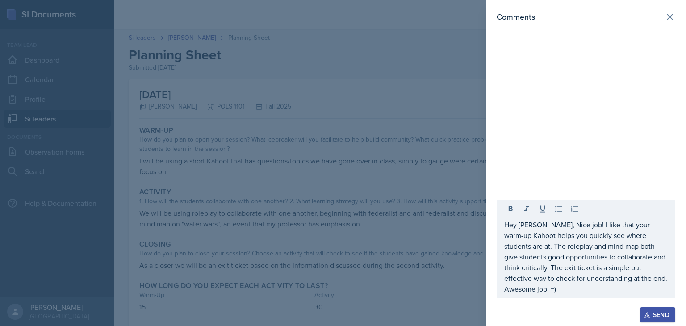
click at [655, 315] on div "Send" at bounding box center [658, 314] width 24 height 7
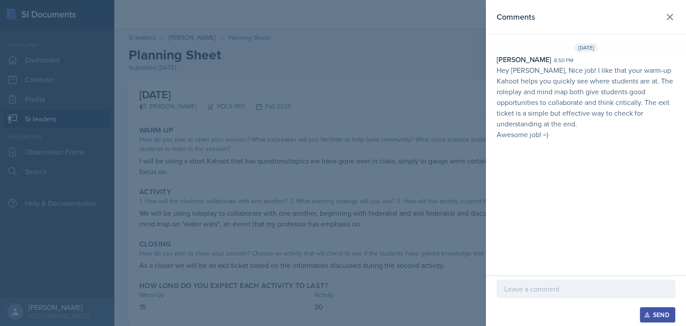
click at [431, 202] on div at bounding box center [343, 163] width 686 height 326
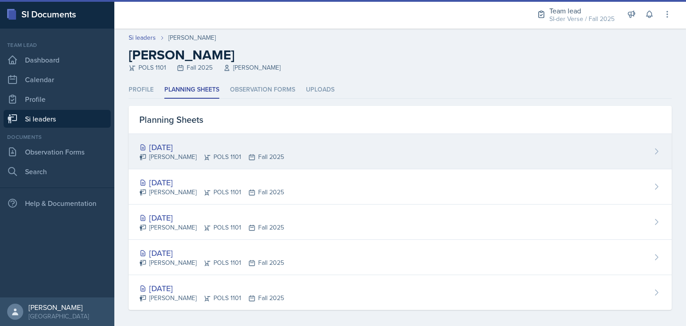
click at [197, 153] on div "[PERSON_NAME] POLS 1101 Fall 2025" at bounding box center [211, 156] width 145 height 9
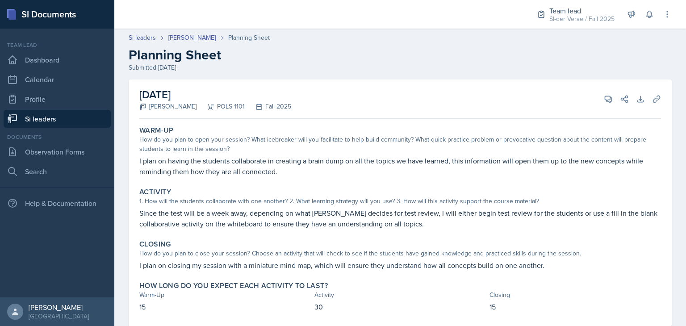
scroll to position [22, 0]
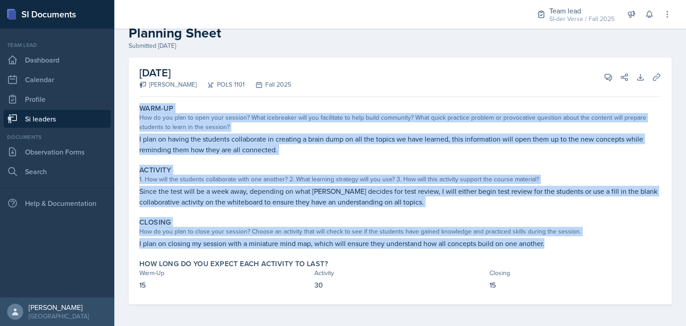
drag, startPoint x: 139, startPoint y: 109, endPoint x: 565, endPoint y: 243, distance: 446.3
click at [565, 243] on div "Warm-Up How do you plan to open your session? What icebreaker will you facilita…" at bounding box center [400, 203] width 522 height 204
copy div "Warm-Up How do you plan to open your session? What icebreaker will you facilita…"
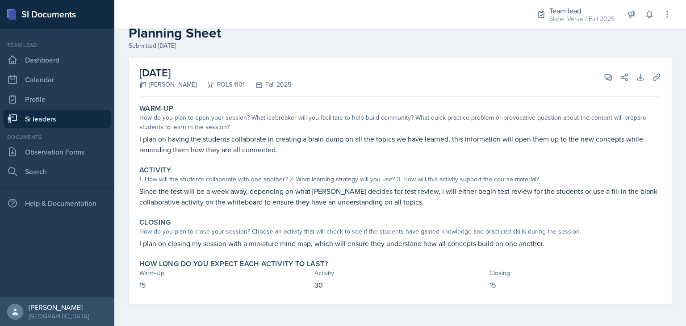
click at [579, 86] on div "[DATE] [PERSON_NAME] POLS 1101 Fall 2025 View Comments Comments Send Share Down…" at bounding box center [400, 77] width 522 height 39
click at [604, 80] on icon at bounding box center [608, 77] width 9 height 9
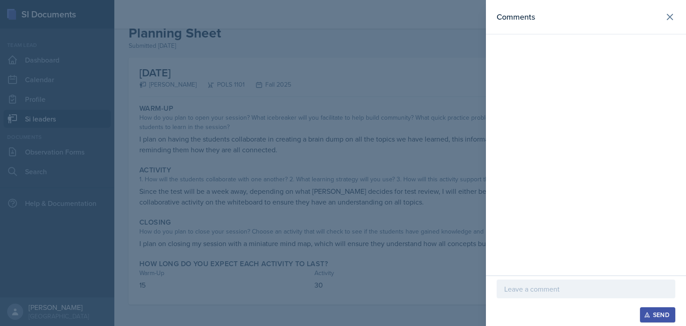
click at [568, 293] on p at bounding box center [585, 289] width 163 height 11
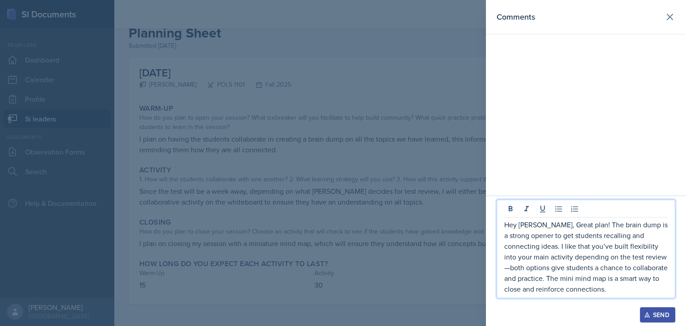
click at [625, 258] on p "Hey [PERSON_NAME], Great plan! The brain dump is a strong opener to get student…" at bounding box center [585, 256] width 163 height 75
click at [586, 291] on p "Hey [PERSON_NAME], Great plan! The brain dump is a strong opener to get student…" at bounding box center [585, 256] width 163 height 75
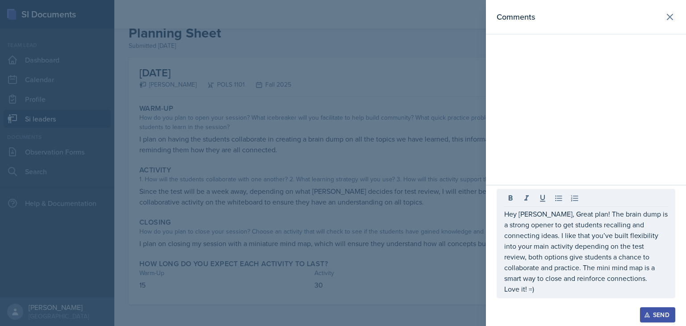
click at [647, 314] on icon "button" at bounding box center [647, 315] width 5 height 5
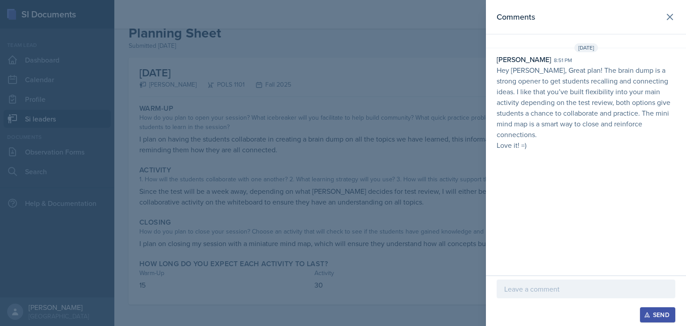
click at [375, 250] on div at bounding box center [343, 163] width 686 height 326
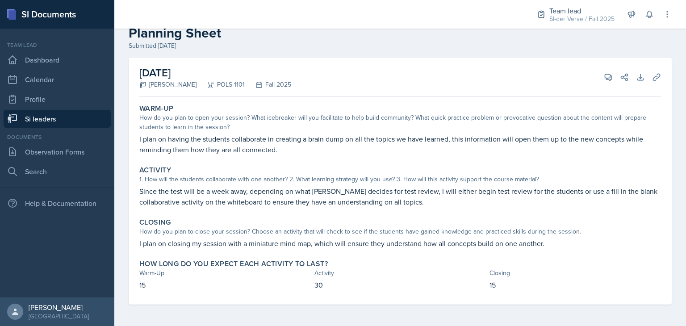
click at [71, 118] on link "Si leaders" at bounding box center [57, 119] width 107 height 18
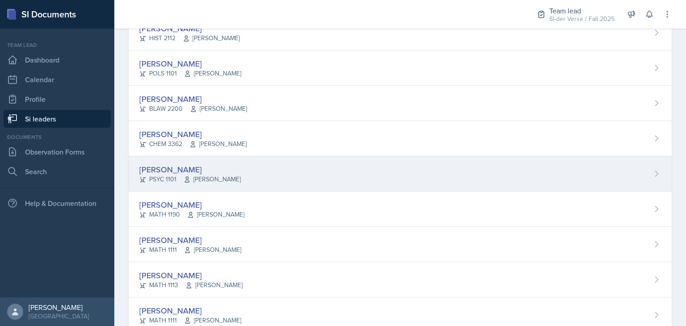
scroll to position [585, 0]
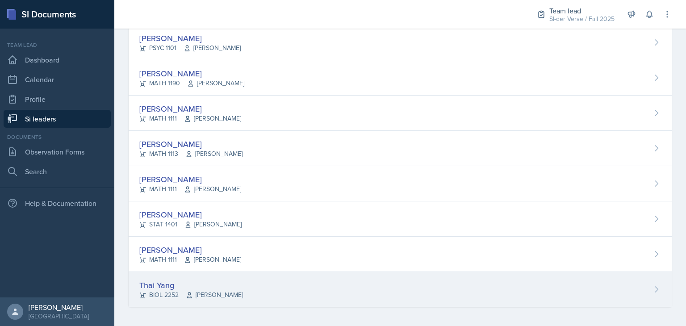
click at [163, 286] on div "Thai Yang" at bounding box center [191, 285] width 104 height 12
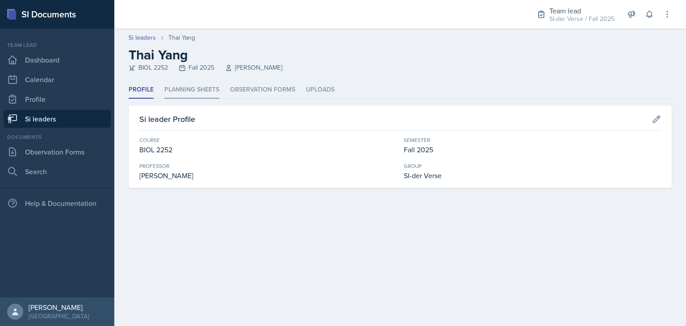
click at [191, 89] on li "Planning Sheets" at bounding box center [191, 89] width 55 height 17
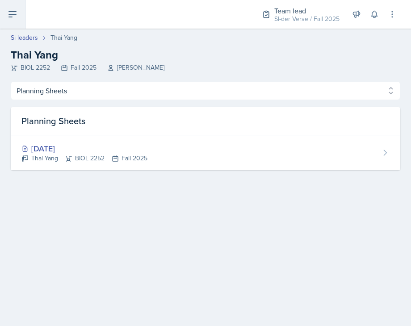
click at [13, 12] on icon at bounding box center [12, 14] width 7 height 5
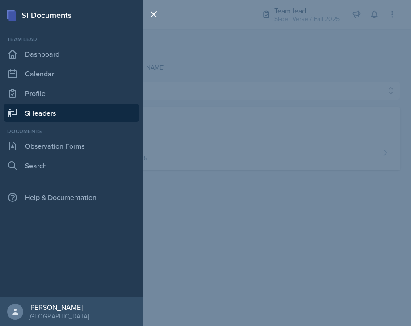
click at [48, 111] on link "Si leaders" at bounding box center [72, 113] width 136 height 18
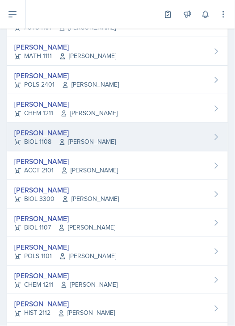
scroll to position [136, 0]
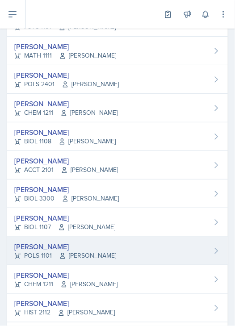
click at [69, 242] on div "[PERSON_NAME]" at bounding box center [65, 246] width 102 height 11
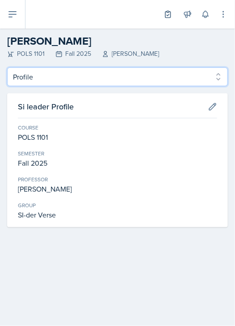
click at [67, 77] on select "Profile Planning Sheets Observation Forms Uploads" at bounding box center [117, 76] width 221 height 19
select select "Planning Sheets"
click at [7, 67] on select "Profile Planning Sheets Observation Forms Uploads" at bounding box center [117, 76] width 221 height 19
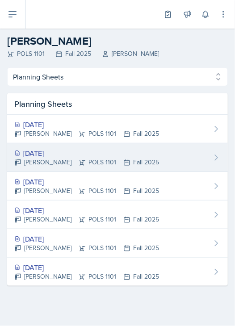
click at [50, 158] on div "[PERSON_NAME] POLS 1101 Fall 2025" at bounding box center [86, 162] width 145 height 9
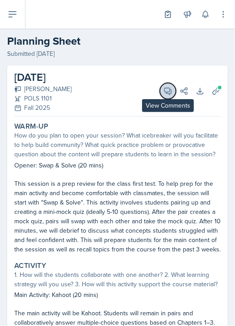
click at [163, 93] on icon at bounding box center [167, 91] width 9 height 9
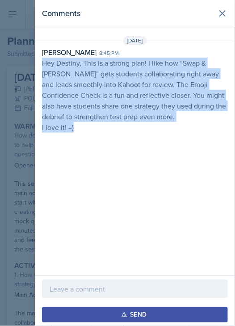
drag, startPoint x: 42, startPoint y: 63, endPoint x: 124, endPoint y: 130, distance: 105.7
click at [124, 130] on p "Hey Destiny, This is a strong plan! I like how “Swap & [PERSON_NAME]” gets stud…" at bounding box center [135, 95] width 186 height 75
copy p "Hey Destiny, This is a strong plan! I like how “Swap & [PERSON_NAME]” gets stud…"
click at [221, 18] on icon at bounding box center [222, 13] width 11 height 11
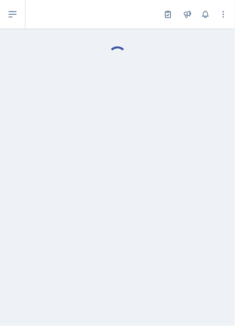
select select "Planning Sheets"
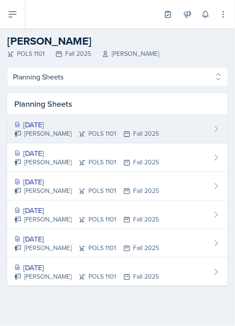
click at [75, 129] on div "[PERSON_NAME] POLS 1101 Fall 2025" at bounding box center [86, 133] width 145 height 9
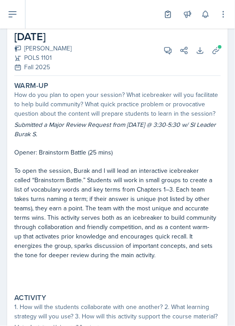
scroll to position [41, 0]
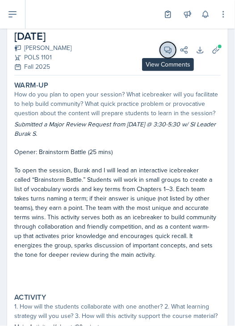
click at [163, 46] on icon at bounding box center [167, 50] width 9 height 9
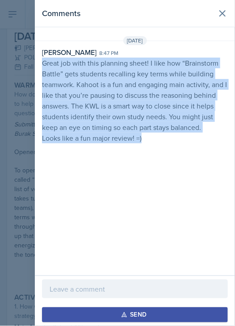
drag, startPoint x: 42, startPoint y: 63, endPoint x: 193, endPoint y: 141, distance: 169.4
click at [193, 141] on p "Great job with this planning sheet! I like how “Brainstorm Battle” gets student…" at bounding box center [135, 101] width 186 height 86
copy p "Great job with this planning sheet! I like how “Brainstorm Battle” gets student…"
click at [226, 11] on icon at bounding box center [222, 13] width 11 height 11
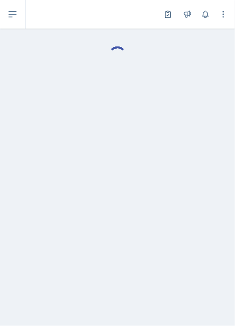
select select "Planning Sheets"
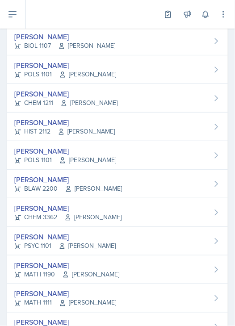
scroll to position [318, 0]
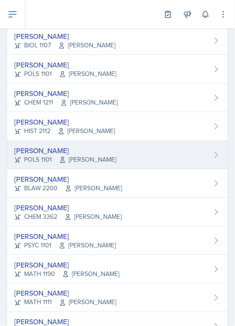
click at [68, 147] on div "[PERSON_NAME]" at bounding box center [65, 150] width 102 height 11
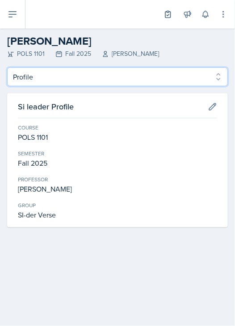
click at [48, 72] on select "Profile Planning Sheets Observation Forms Uploads" at bounding box center [117, 76] width 221 height 19
select select "Planning Sheets"
click at [7, 67] on select "Profile Planning Sheets Observation Forms Uploads" at bounding box center [117, 76] width 221 height 19
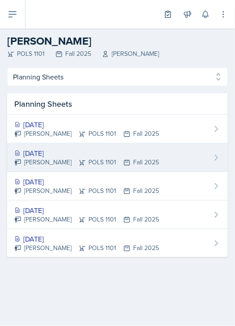
click at [57, 149] on div "[DATE]" at bounding box center [86, 153] width 145 height 11
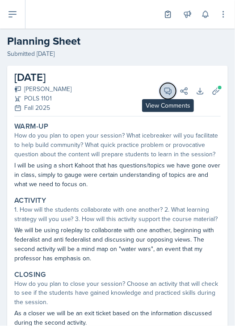
click at [163, 93] on icon at bounding box center [167, 91] width 9 height 9
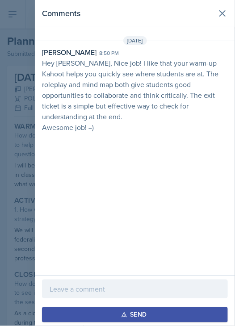
click at [51, 68] on p "Hey [PERSON_NAME], Nice job! I like that your warm-up Kahoot helps you quickly …" at bounding box center [135, 90] width 186 height 64
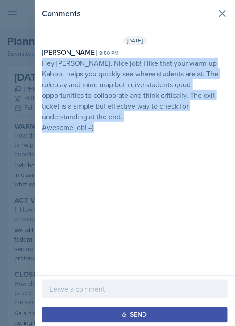
drag, startPoint x: 42, startPoint y: 62, endPoint x: 130, endPoint y: 118, distance: 105.2
click at [130, 118] on div "[PERSON_NAME] 8:50 pm Hey [PERSON_NAME], Nice job! I like that your warm-up Kah…" at bounding box center [135, 90] width 200 height 86
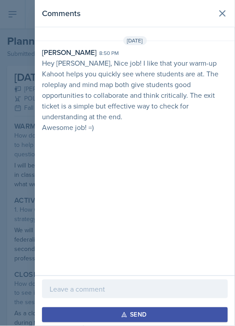
click at [23, 151] on div at bounding box center [117, 163] width 235 height 326
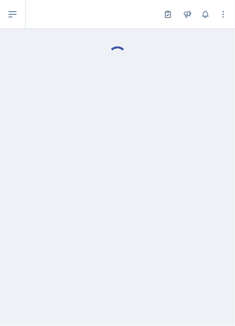
select select "Planning Sheets"
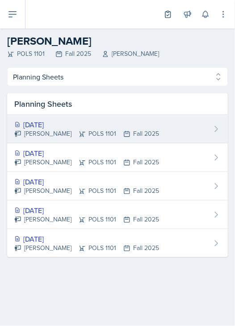
click at [57, 123] on div "[DATE]" at bounding box center [86, 124] width 145 height 11
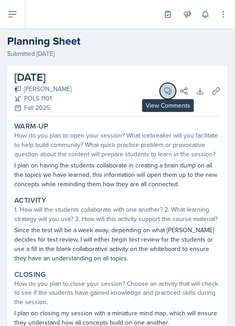
click at [163, 90] on icon at bounding box center [167, 91] width 9 height 9
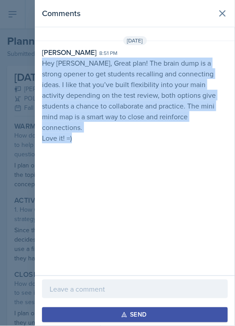
drag, startPoint x: 43, startPoint y: 63, endPoint x: 141, endPoint y: 136, distance: 122.0
click at [141, 136] on div "[DATE] [PERSON_NAME] 8:51 pm Hey [PERSON_NAME], Great plan! The brain dump is a…" at bounding box center [135, 91] width 200 height 111
click at [225, 14] on icon at bounding box center [222, 13] width 11 height 11
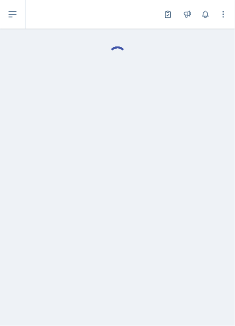
select select "Planning Sheets"
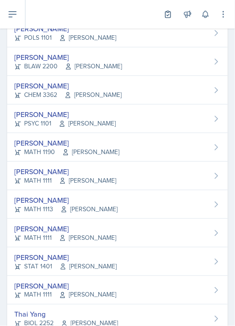
scroll to position [465, 0]
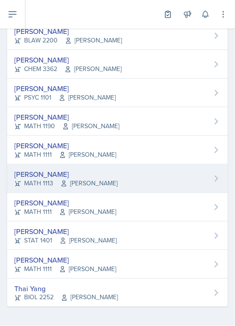
click at [50, 172] on div "[PERSON_NAME]" at bounding box center [65, 174] width 103 height 11
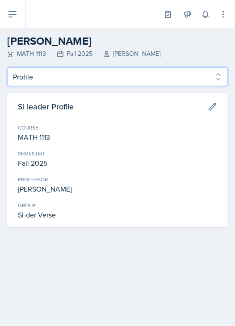
click at [51, 84] on select "Profile Planning Sheets Observation Forms Uploads" at bounding box center [117, 76] width 221 height 19
select select "Planning Sheets"
click at [7, 67] on select "Profile Planning Sheets Observation Forms Uploads" at bounding box center [117, 76] width 221 height 19
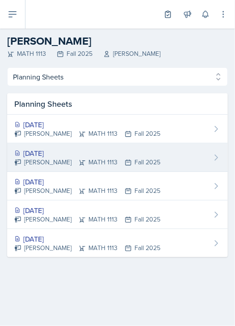
click at [63, 159] on div "[PERSON_NAME] MATH 1113 Fall 2025" at bounding box center [87, 162] width 146 height 9
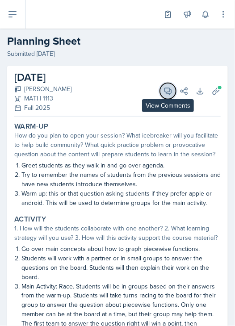
click at [165, 90] on icon at bounding box center [167, 91] width 9 height 9
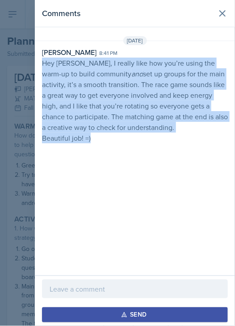
drag, startPoint x: 42, startPoint y: 63, endPoint x: 145, endPoint y: 149, distance: 133.9
click at [145, 149] on div "Comments [DATE] [PERSON_NAME] 8:41 pm Hey [PERSON_NAME], I really like how you’…" at bounding box center [135, 138] width 200 height 276
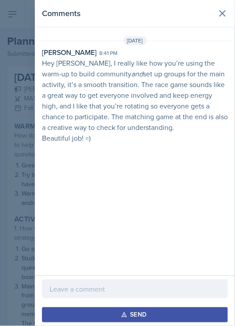
click at [16, 162] on div at bounding box center [117, 163] width 235 height 326
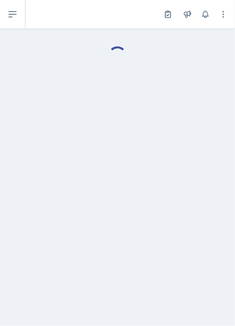
select select "Planning Sheets"
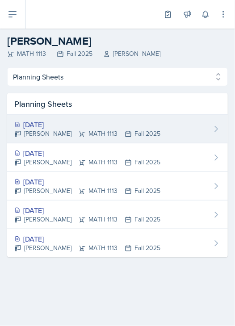
click at [90, 126] on div "[DATE]" at bounding box center [87, 124] width 146 height 11
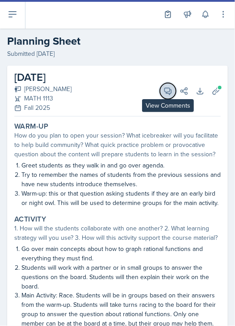
click at [163, 95] on button "View Comments" at bounding box center [168, 91] width 16 height 16
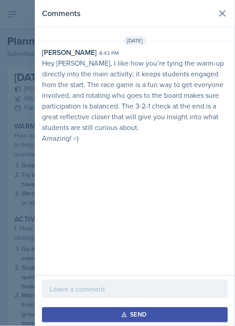
click at [34, 56] on div at bounding box center [117, 163] width 235 height 326
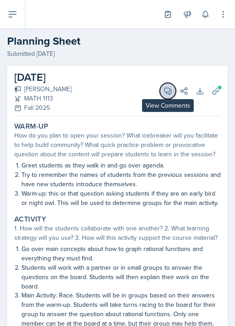
click at [163, 94] on icon at bounding box center [167, 91] width 9 height 9
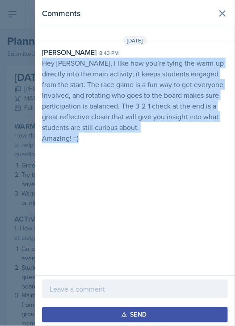
drag, startPoint x: 42, startPoint y: 64, endPoint x: 127, endPoint y: 146, distance: 117.8
click at [127, 146] on div "[DATE] [PERSON_NAME] 8:43 pm Hey [PERSON_NAME], I like how you’re tying the war…" at bounding box center [135, 91] width 200 height 111
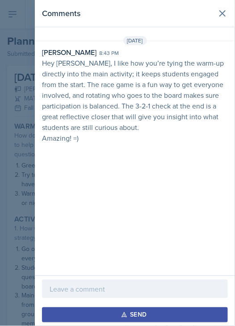
click at [29, 145] on div at bounding box center [117, 163] width 235 height 326
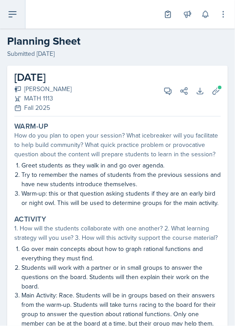
click at [7, 15] on icon at bounding box center [12, 14] width 11 height 11
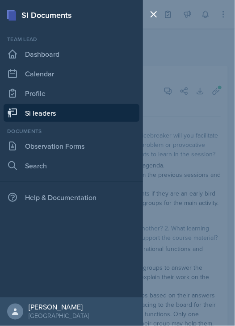
click at [34, 117] on link "Si leaders" at bounding box center [72, 113] width 136 height 18
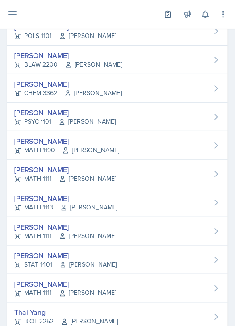
scroll to position [465, 0]
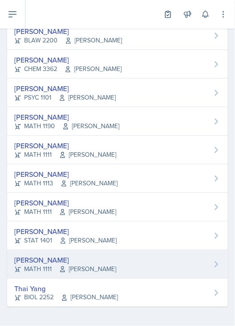
click at [64, 255] on div "[PERSON_NAME]" at bounding box center [65, 260] width 102 height 11
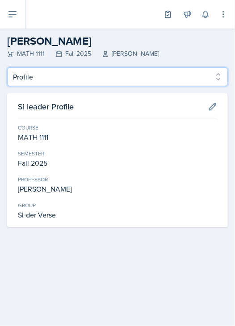
click at [65, 81] on select "Profile Planning Sheets Observation Forms Uploads" at bounding box center [117, 76] width 221 height 19
select select "Planning Sheets"
click at [7, 67] on select "Profile Planning Sheets Observation Forms Uploads" at bounding box center [117, 76] width 221 height 19
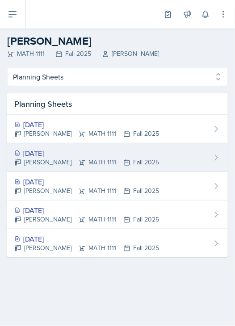
click at [65, 167] on div "[PERSON_NAME] MATH 1111 Fall 2025" at bounding box center [86, 162] width 145 height 9
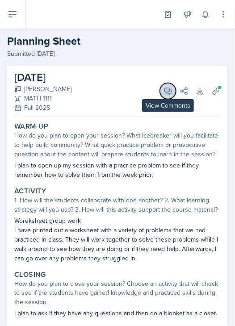
click at [165, 92] on icon at bounding box center [168, 91] width 7 height 7
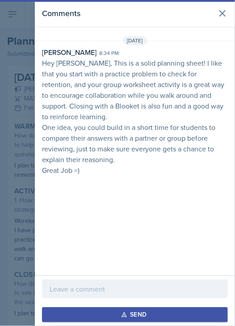
click at [25, 108] on div at bounding box center [117, 163] width 235 height 326
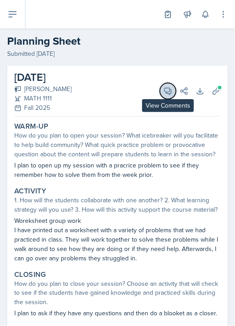
click at [165, 90] on icon at bounding box center [168, 91] width 7 height 7
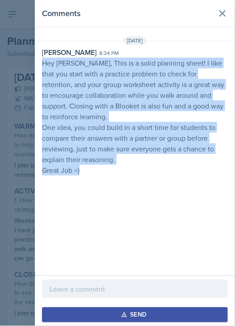
drag, startPoint x: 43, startPoint y: 64, endPoint x: 149, endPoint y: 171, distance: 150.7
click at [149, 171] on p "Hey [PERSON_NAME], This is a solid planning sheet! I like that you start with a…" at bounding box center [135, 117] width 186 height 118
click at [134, 213] on div "Comments [DATE] [PERSON_NAME] 8:34 pm Hey [PERSON_NAME], This is a solid planni…" at bounding box center [135, 138] width 200 height 276
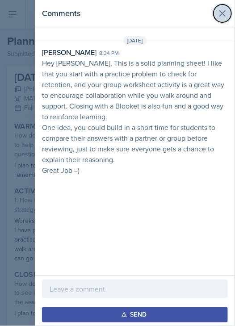
click at [219, 15] on icon at bounding box center [222, 13] width 11 height 11
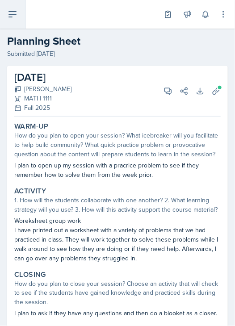
click at [14, 14] on icon at bounding box center [12, 14] width 7 height 5
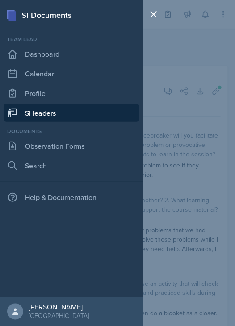
click at [154, 125] on div at bounding box center [155, 163] width 25 height 326
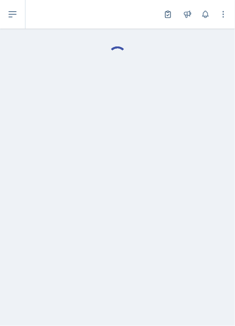
select select "Planning Sheets"
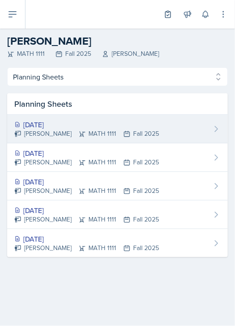
click at [85, 122] on div "[DATE]" at bounding box center [86, 124] width 145 height 11
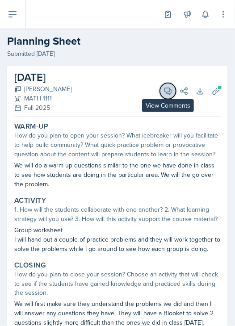
click at [160, 93] on button "View Comments" at bounding box center [168, 91] width 16 height 16
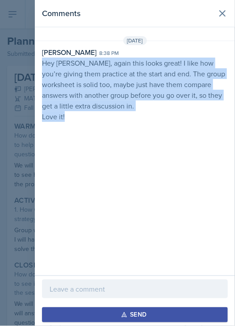
drag, startPoint x: 43, startPoint y: 63, endPoint x: 127, endPoint y: 119, distance: 101.5
click at [127, 119] on p "Hey [PERSON_NAME], again this looks great! I like how you’re giving them practi…" at bounding box center [135, 90] width 186 height 64
click at [217, 16] on icon at bounding box center [222, 13] width 11 height 11
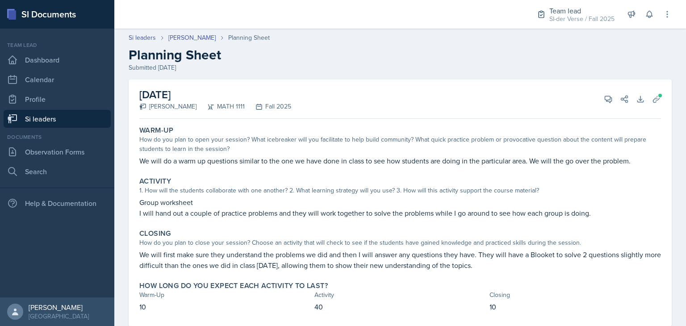
click at [71, 120] on link "Si leaders" at bounding box center [57, 119] width 107 height 18
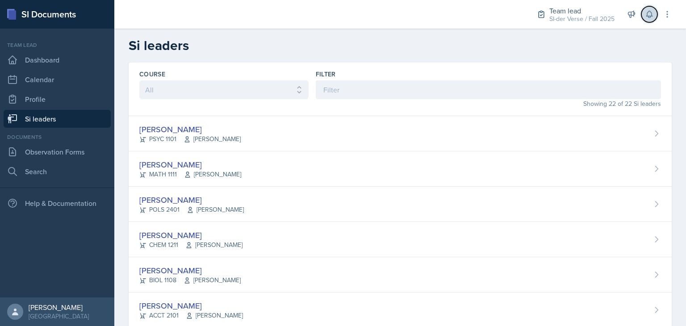
click at [643, 18] on button at bounding box center [649, 14] width 16 height 16
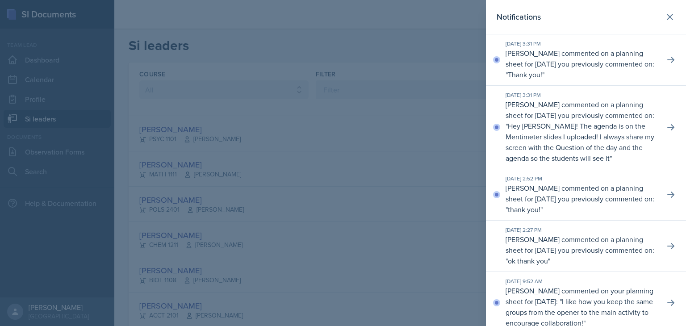
click at [418, 53] on div at bounding box center [343, 163] width 686 height 326
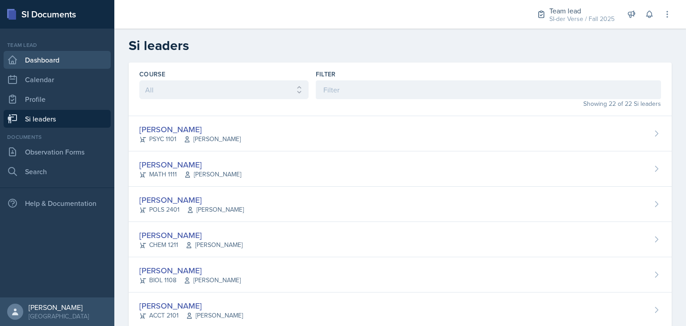
click at [70, 65] on link "Dashboard" at bounding box center [57, 60] width 107 height 18
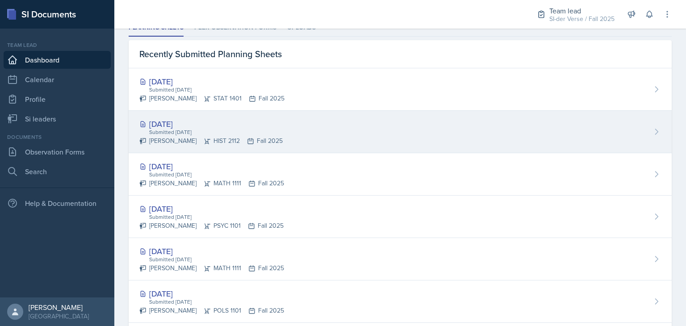
scroll to position [264, 0]
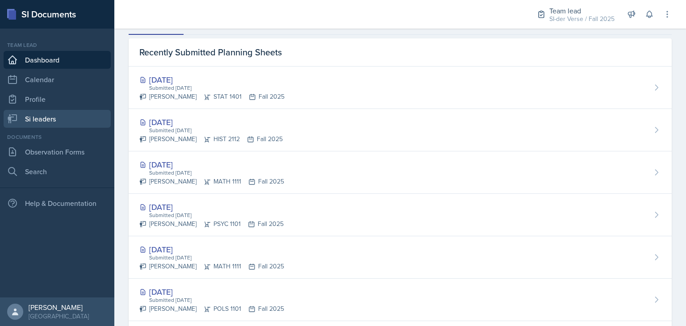
click at [54, 119] on link "Si leaders" at bounding box center [57, 119] width 107 height 18
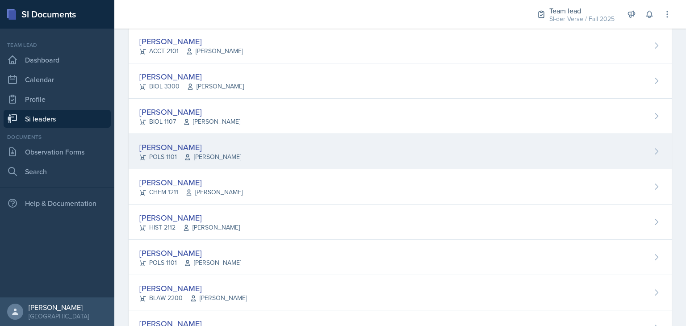
scroll to position [304, 0]
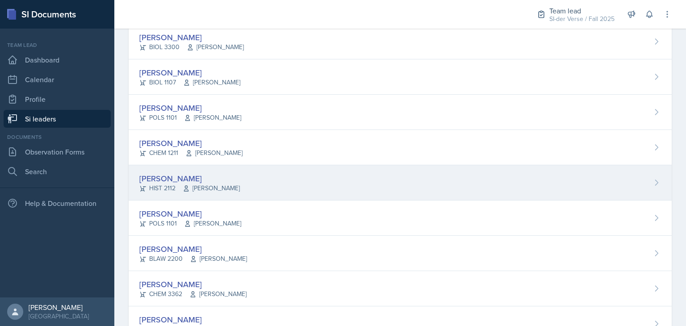
click at [175, 175] on div "[PERSON_NAME]" at bounding box center [189, 178] width 101 height 12
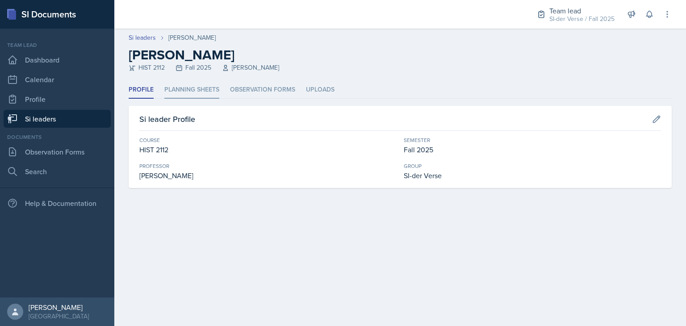
click at [193, 87] on li "Planning Sheets" at bounding box center [191, 89] width 55 height 17
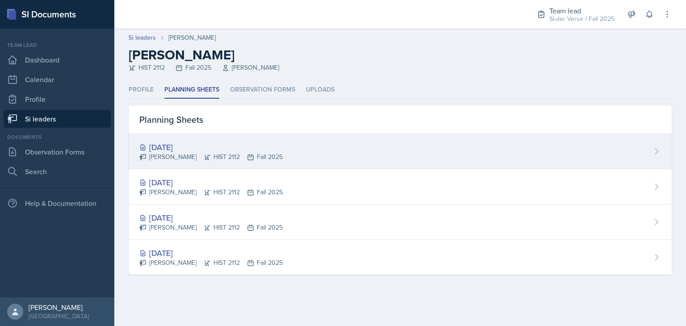
click at [186, 163] on div "Sep 2nd, 2025 Madie Houser HIST 2112 Fall 2025" at bounding box center [400, 151] width 543 height 35
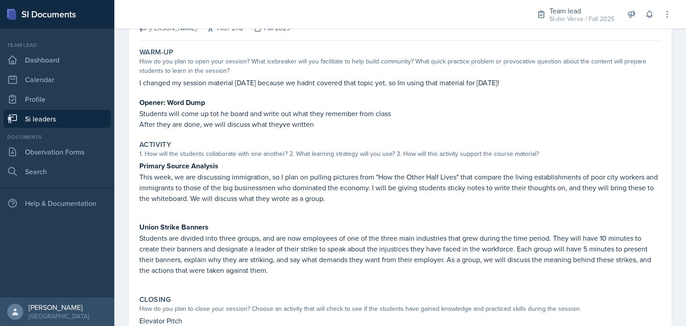
scroll to position [82, 0]
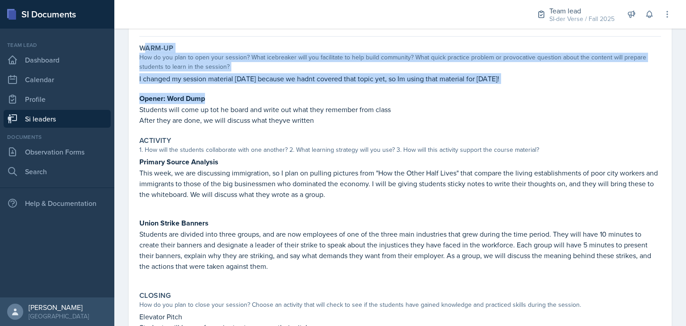
drag, startPoint x: 142, startPoint y: 50, endPoint x: 247, endPoint y: 97, distance: 114.0
click at [247, 97] on div "Warm-Up How do you plan to open your session? What icebreaker will you facilita…" at bounding box center [400, 84] width 529 height 89
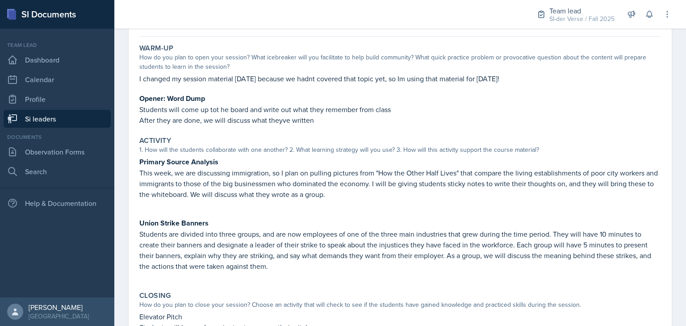
click at [230, 136] on div "Activity" at bounding box center [400, 140] width 522 height 9
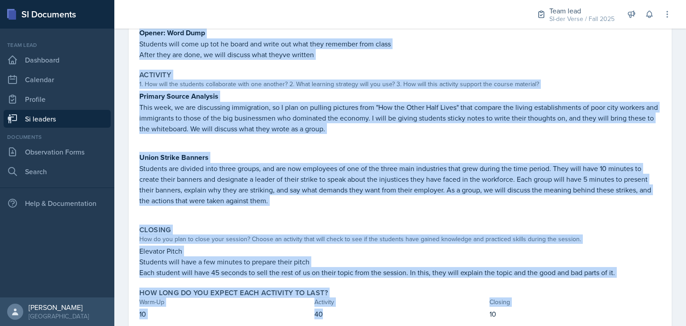
scroll to position [151, 0]
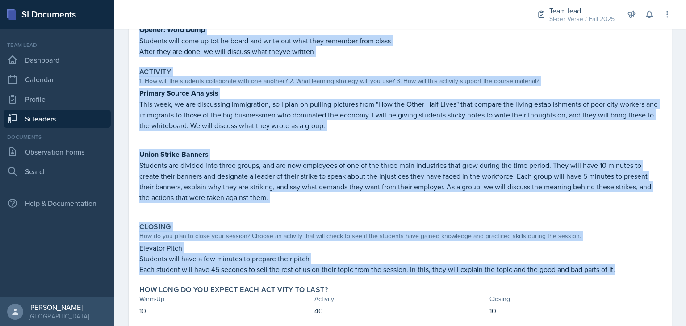
drag, startPoint x: 139, startPoint y: 47, endPoint x: 624, endPoint y: 275, distance: 535.3
click at [624, 275] on div "Warm-Up How do you plan to open your session? What icebreaker will you facilita…" at bounding box center [400, 150] width 522 height 359
copy div "Warm-Up How do you plan to open your session? What icebreaker will you facilita…"
click at [394, 236] on div "How do you plan to close your session? Choose an activity that will check to se…" at bounding box center [400, 235] width 522 height 9
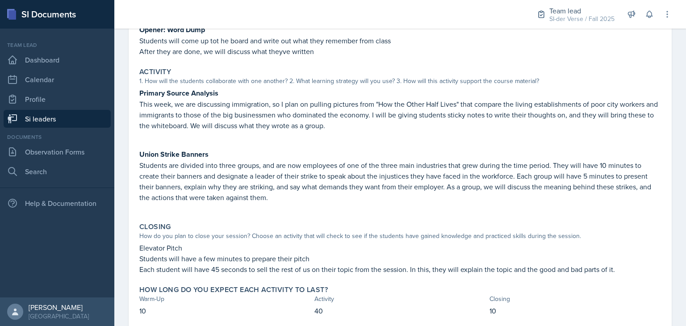
scroll to position [0, 0]
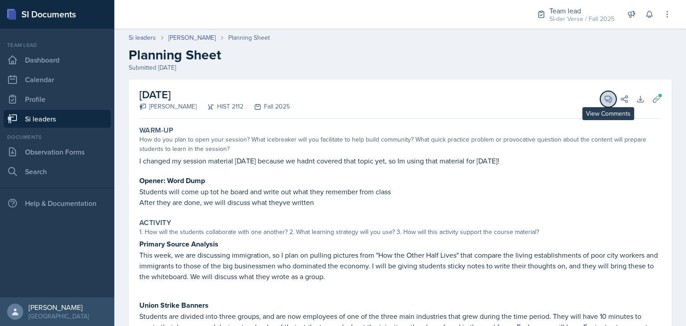
click at [600, 93] on button "View Comments" at bounding box center [608, 99] width 16 height 16
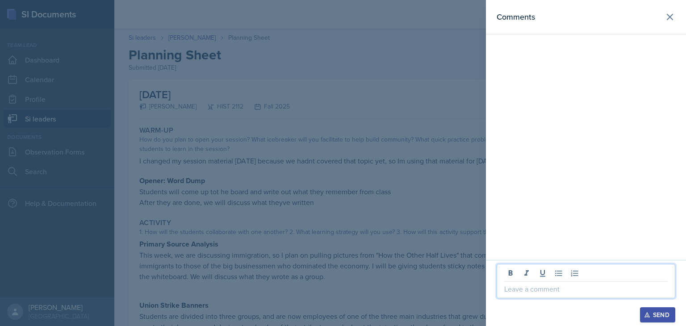
click at [561, 287] on p at bounding box center [585, 289] width 163 height 11
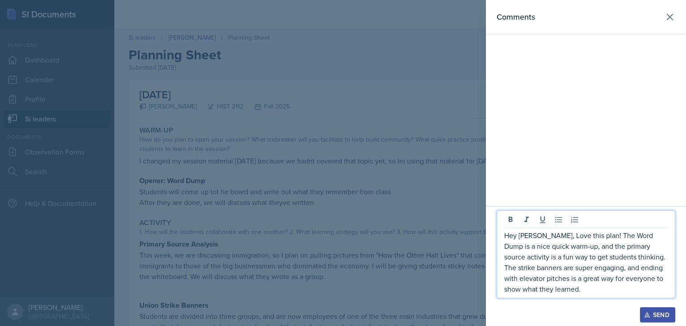
click at [543, 237] on p "Hey Madie, Love this plan! The Word Dump is a nice quick warm-up, and the prima…" at bounding box center [585, 262] width 163 height 64
click at [566, 292] on p "Hey Madie, I love this plan! The Word Dump is a nice quick warm-up, and the pri…" at bounding box center [585, 262] width 163 height 64
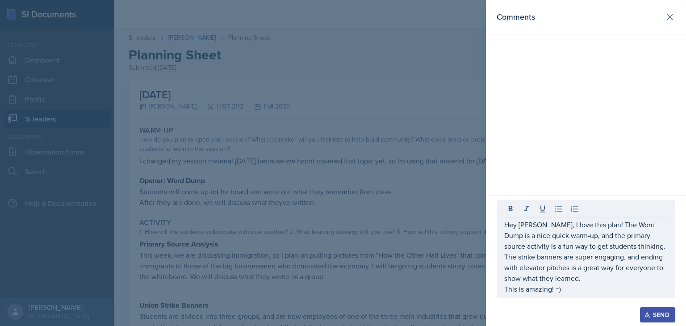
click at [653, 310] on button "Send" at bounding box center [657, 314] width 35 height 15
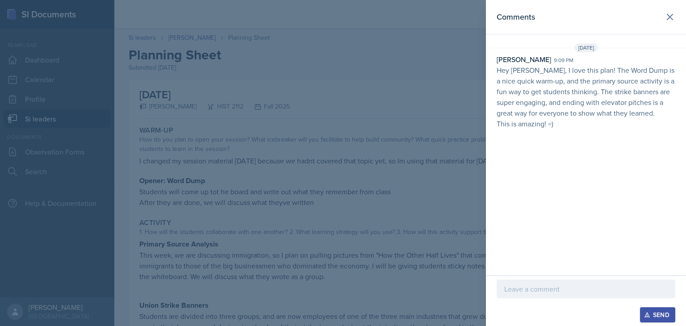
click at [407, 161] on div at bounding box center [343, 163] width 686 height 326
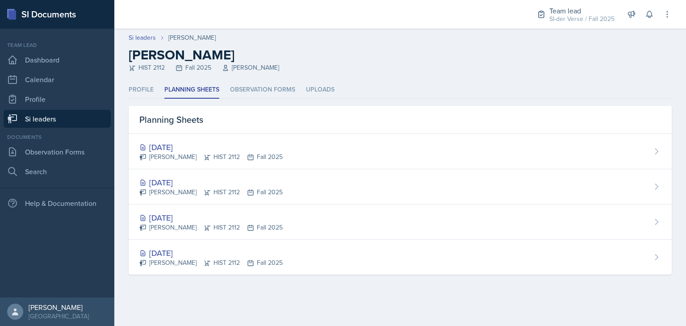
click at [39, 121] on link "Si leaders" at bounding box center [57, 119] width 107 height 18
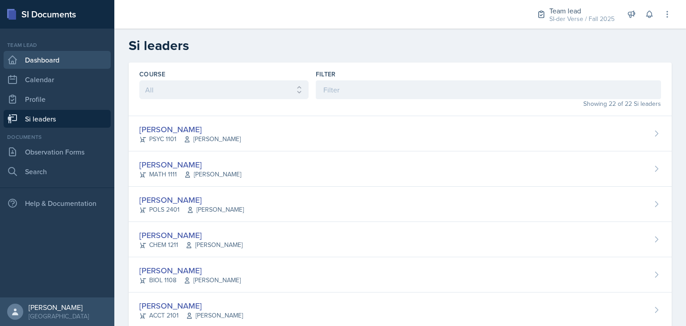
click at [59, 63] on link "Dashboard" at bounding box center [57, 60] width 107 height 18
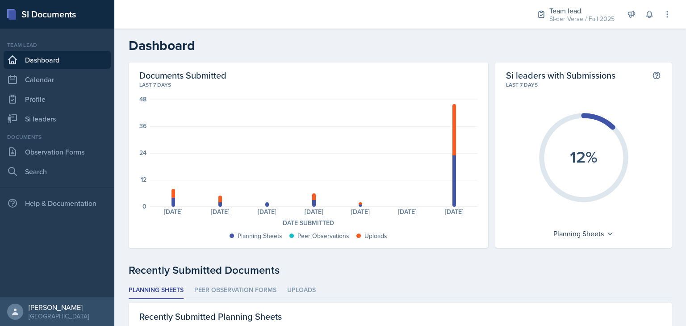
scroll to position [100, 0]
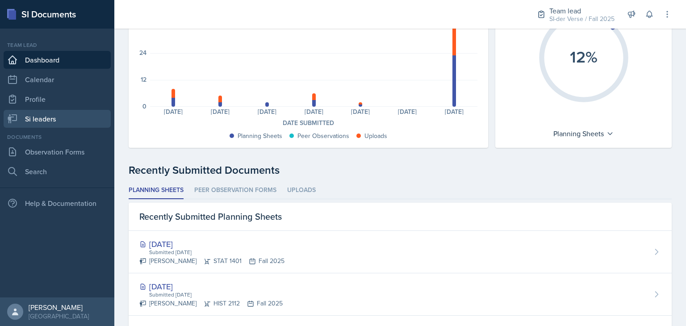
click at [73, 113] on link "Si leaders" at bounding box center [57, 119] width 107 height 18
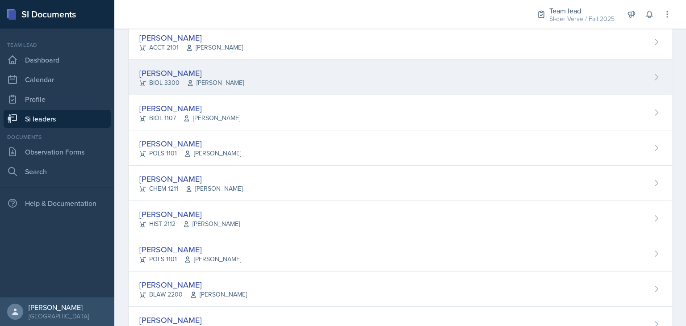
scroll to position [270, 0]
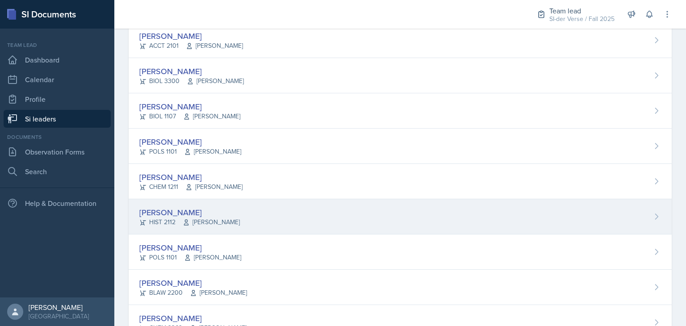
click at [183, 211] on div "[PERSON_NAME]" at bounding box center [189, 212] width 101 height 12
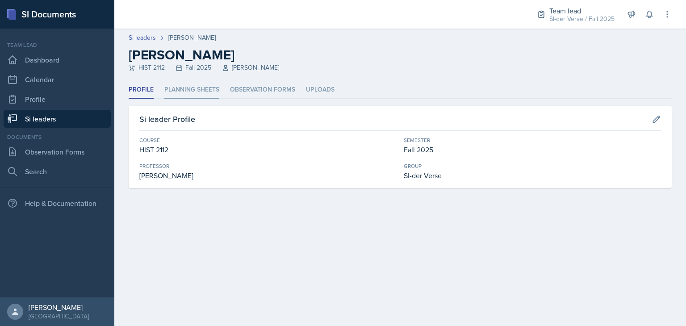
click at [177, 91] on li "Planning Sheets" at bounding box center [191, 89] width 55 height 17
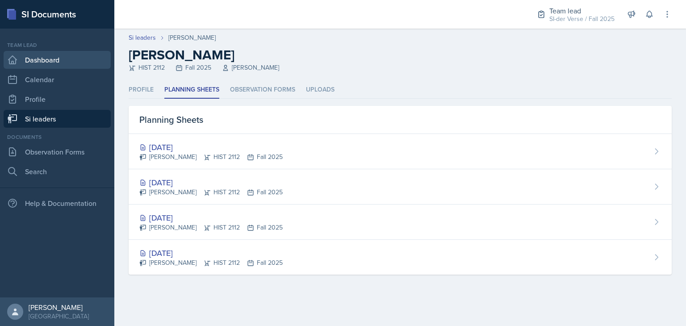
click at [53, 67] on link "Dashboard" at bounding box center [57, 60] width 107 height 18
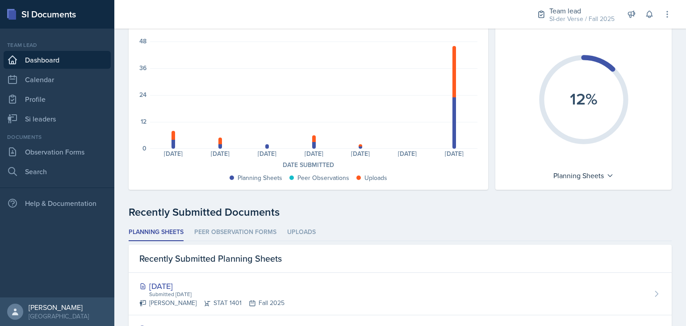
scroll to position [59, 0]
click at [237, 229] on li "Peer Observation Forms" at bounding box center [235, 231] width 82 height 17
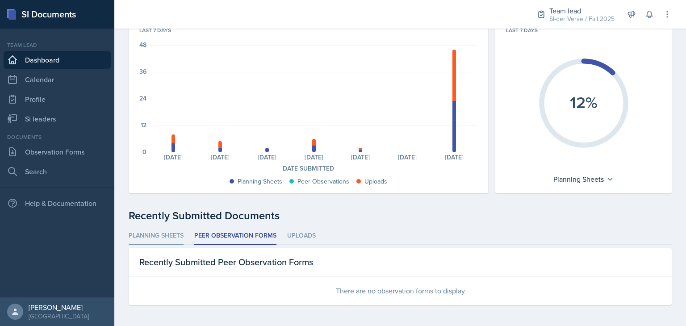
click at [163, 228] on li "Planning Sheets" at bounding box center [156, 235] width 55 height 17
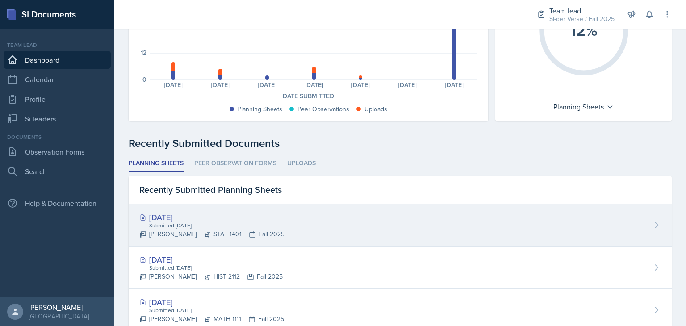
scroll to position [131, 0]
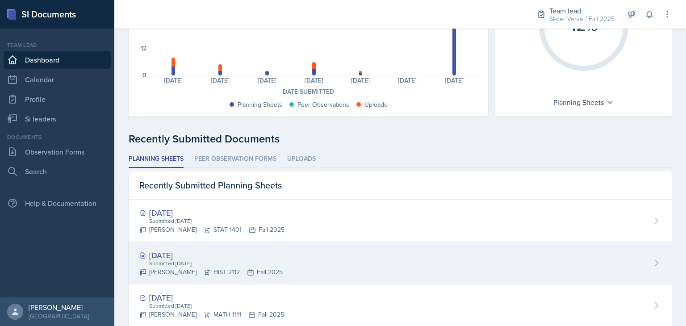
click at [249, 265] on div "Submitted [DATE]" at bounding box center [215, 264] width 134 height 8
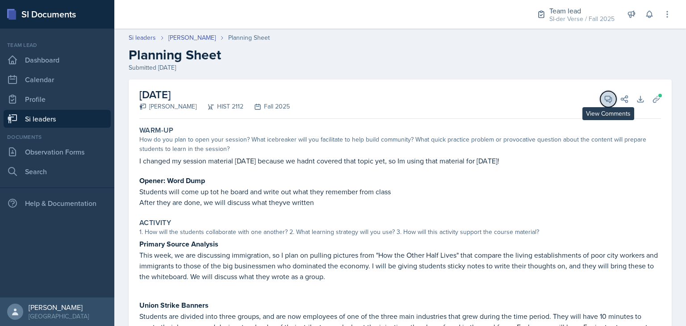
click at [600, 96] on button "View Comments" at bounding box center [608, 99] width 16 height 16
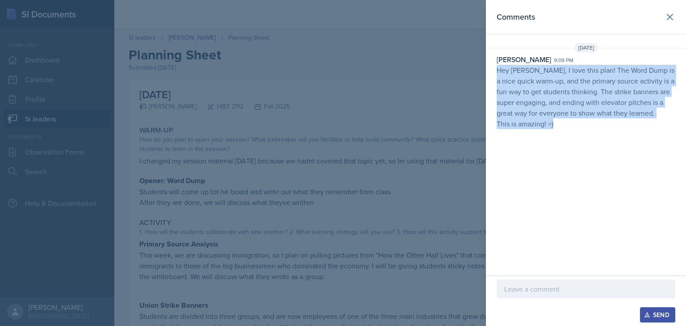
drag, startPoint x: 499, startPoint y: 70, endPoint x: 602, endPoint y: 134, distance: 121.8
click at [602, 134] on div "Comments Aug 31st, 2025 Emma Holt 9:09 pm Hey Madie, I love this plan! The Word…" at bounding box center [586, 138] width 200 height 276
copy p "Hey Madie, I love this plan! The Word Dump is a nice quick warm-up, and the pri…"
click at [673, 18] on icon at bounding box center [670, 17] width 11 height 11
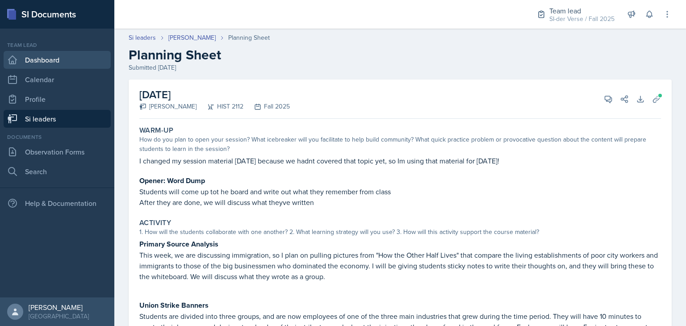
click at [47, 61] on link "Dashboard" at bounding box center [57, 60] width 107 height 18
